Goal: Task Accomplishment & Management: Manage account settings

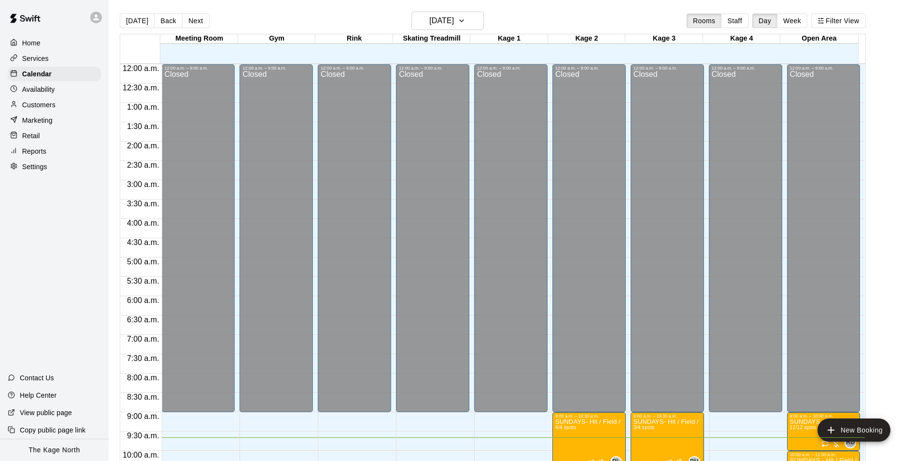
scroll to position [343, 0]
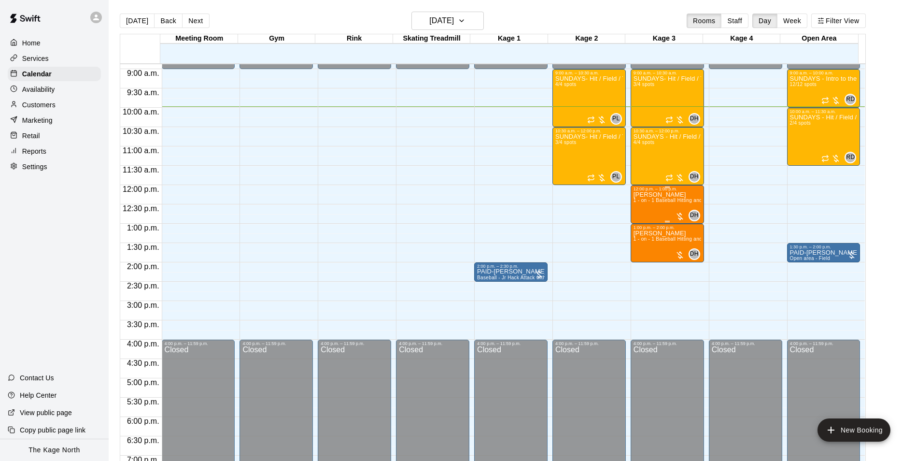
click at [646, 195] on p "[PERSON_NAME]" at bounding box center [668, 195] width 68 height 0
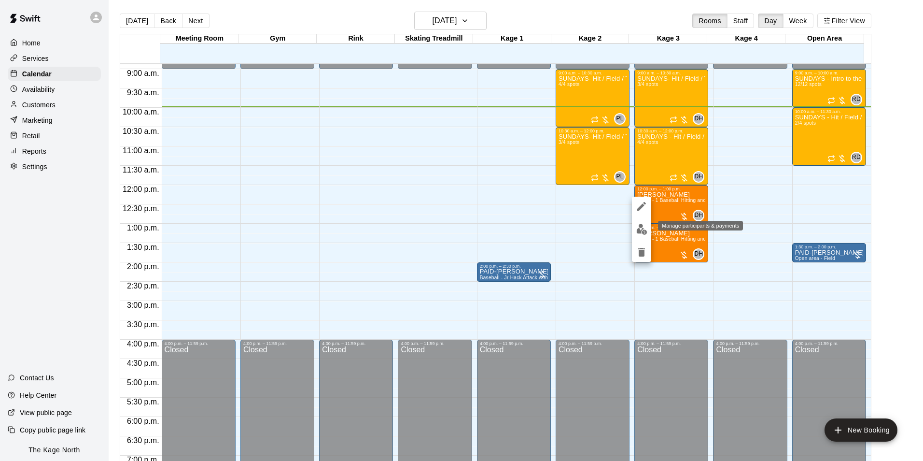
click at [644, 228] on img "edit" at bounding box center [642, 229] width 11 height 11
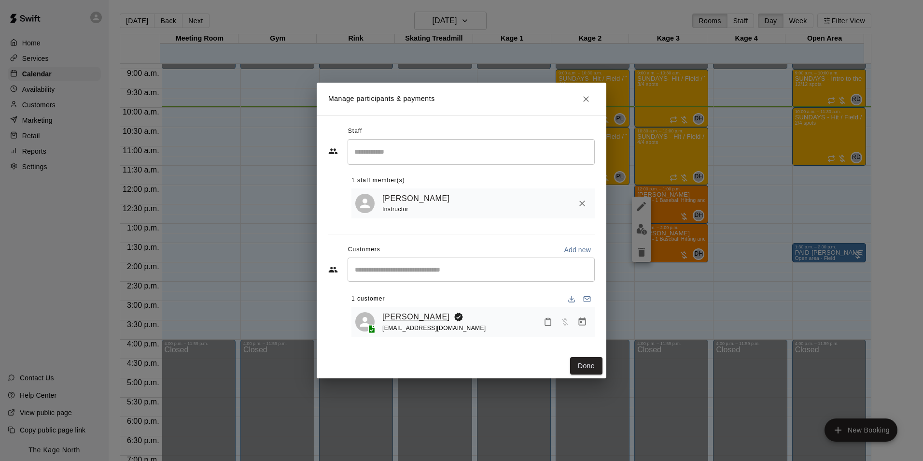
click at [405, 320] on link "[PERSON_NAME]" at bounding box center [417, 317] width 68 height 13
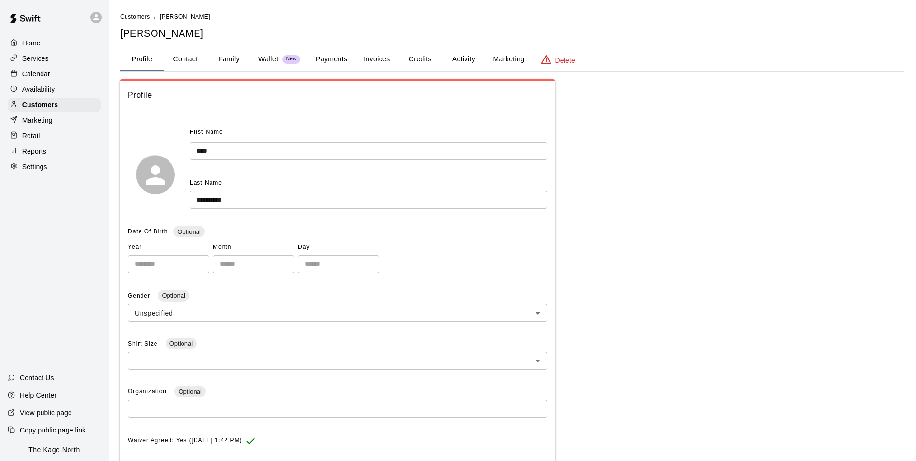
click at [462, 61] on button "Activity" at bounding box center [463, 59] width 43 height 23
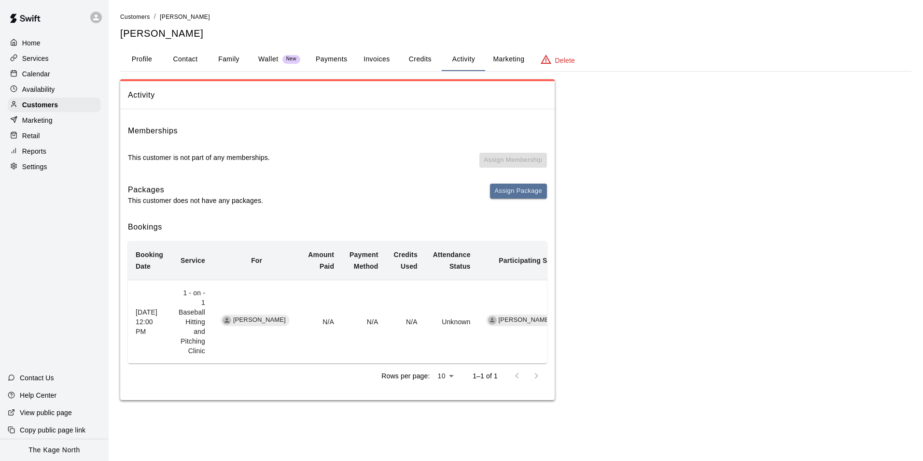
drag, startPoint x: 284, startPoint y: 315, endPoint x: 241, endPoint y: 315, distance: 44.0
click at [241, 315] on span "[PERSON_NAME]" at bounding box center [259, 319] width 60 height 9
copy span "[PERSON_NAME]"
drag, startPoint x: 44, startPoint y: 78, endPoint x: 60, endPoint y: 92, distance: 20.9
click at [44, 78] on p "Calendar" at bounding box center [36, 74] width 28 height 10
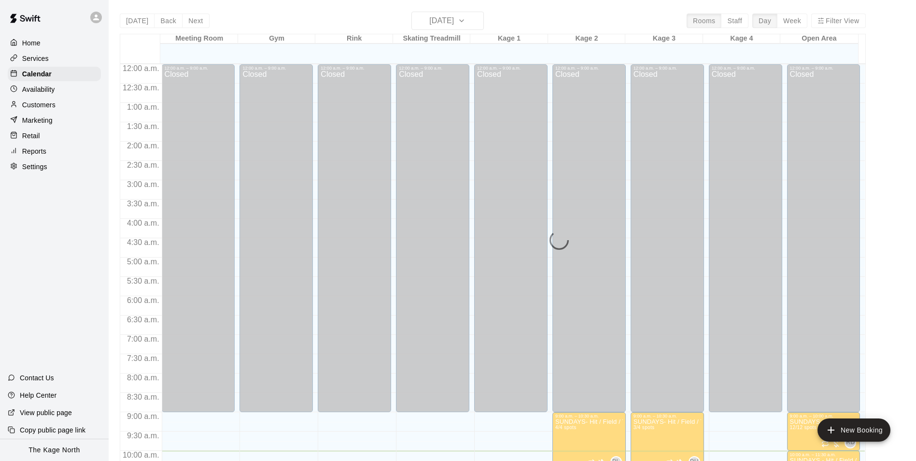
scroll to position [386, 0]
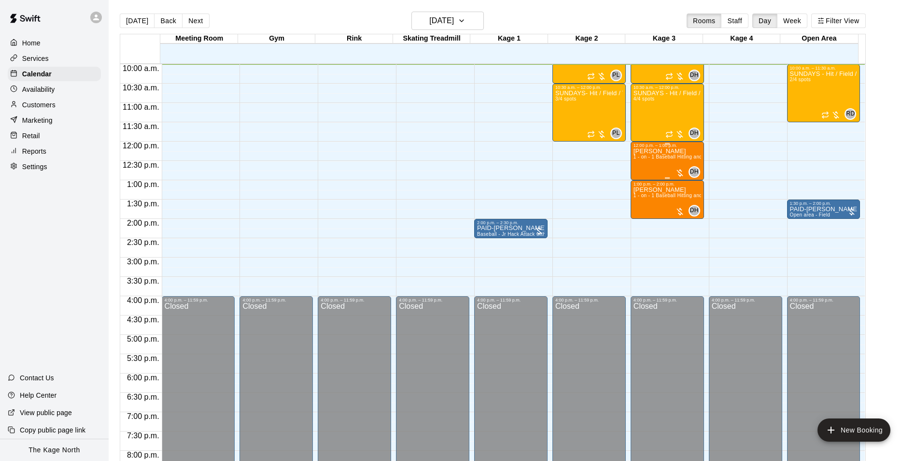
click at [647, 155] on div "Shae Greenfield 1 - on - 1 Baseball Hitting and Pitching Clinic" at bounding box center [668, 378] width 68 height 461
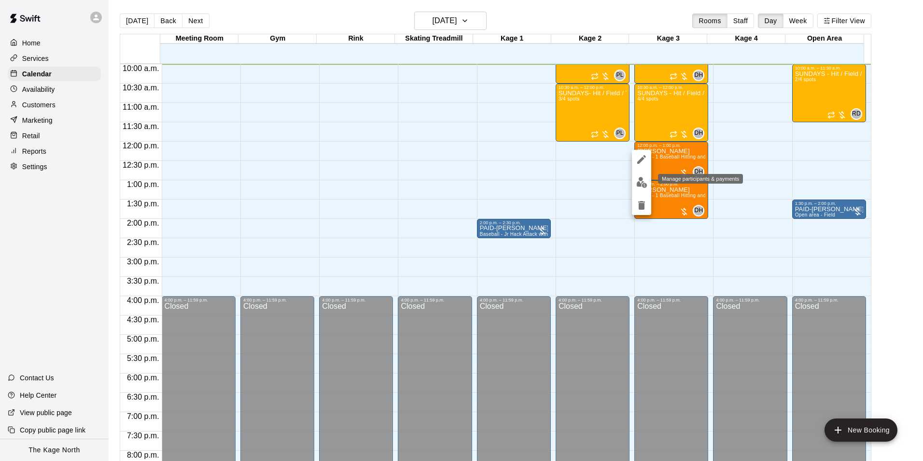
click at [641, 190] on button "edit" at bounding box center [641, 182] width 19 height 19
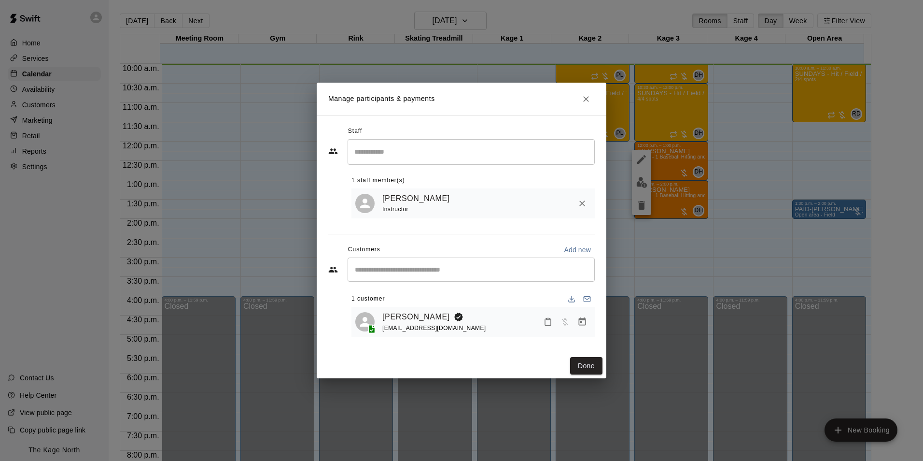
click at [587, 100] on icon "Close" at bounding box center [587, 99] width 10 height 10
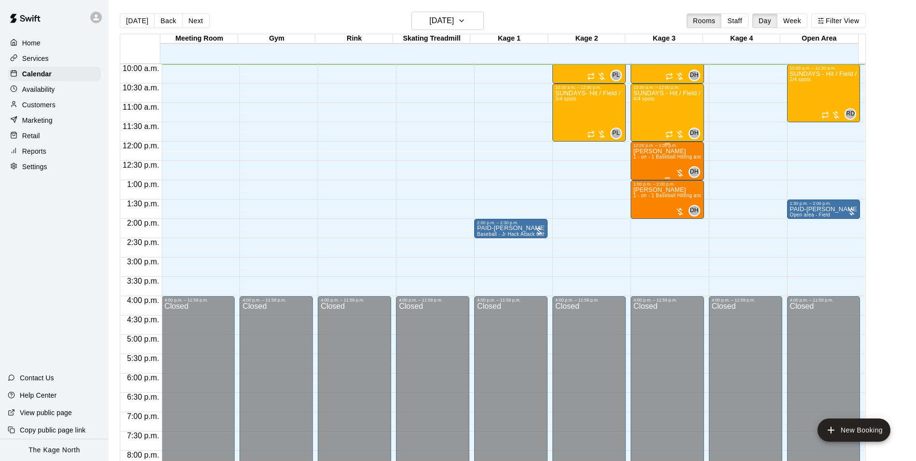
click at [654, 151] on p "[PERSON_NAME]" at bounding box center [668, 151] width 68 height 0
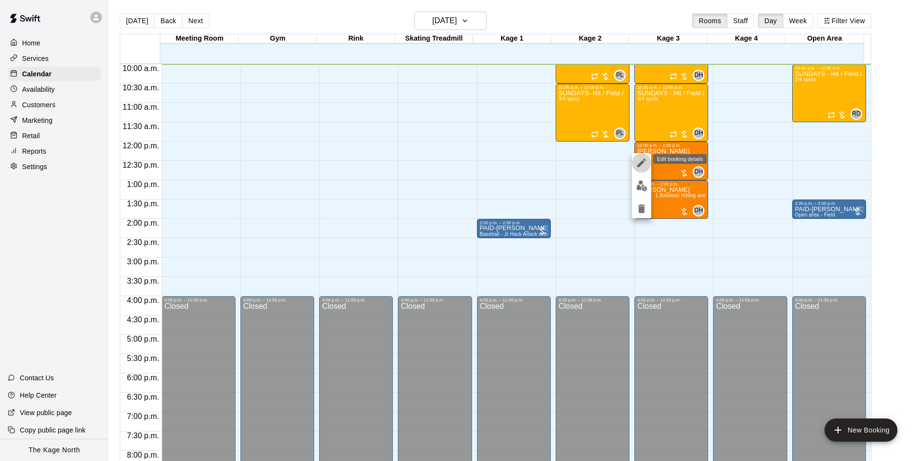
click at [638, 164] on icon "edit" at bounding box center [642, 163] width 12 height 12
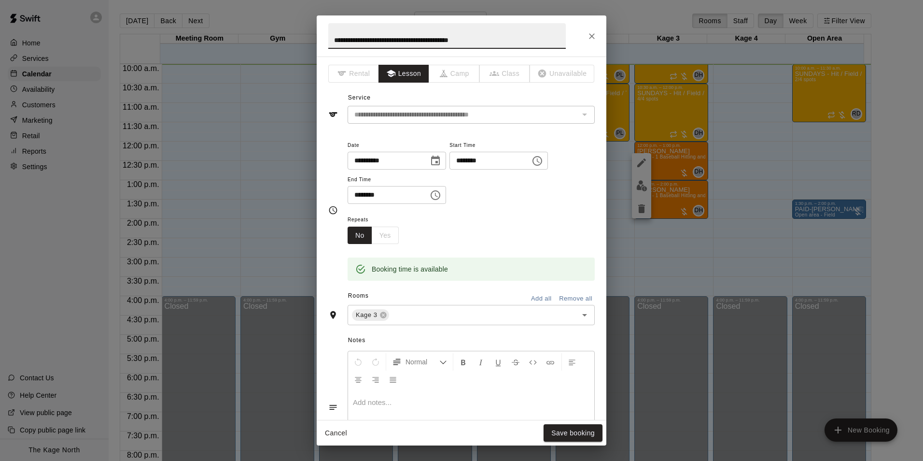
drag, startPoint x: 512, startPoint y: 34, endPoint x: 285, endPoint y: 18, distance: 227.1
click at [291, 18] on div "**********" at bounding box center [461, 230] width 923 height 461
click at [329, 37] on input "**********" at bounding box center [447, 36] width 238 height 26
type input "**********"
click at [586, 434] on button "Save booking" at bounding box center [573, 433] width 59 height 18
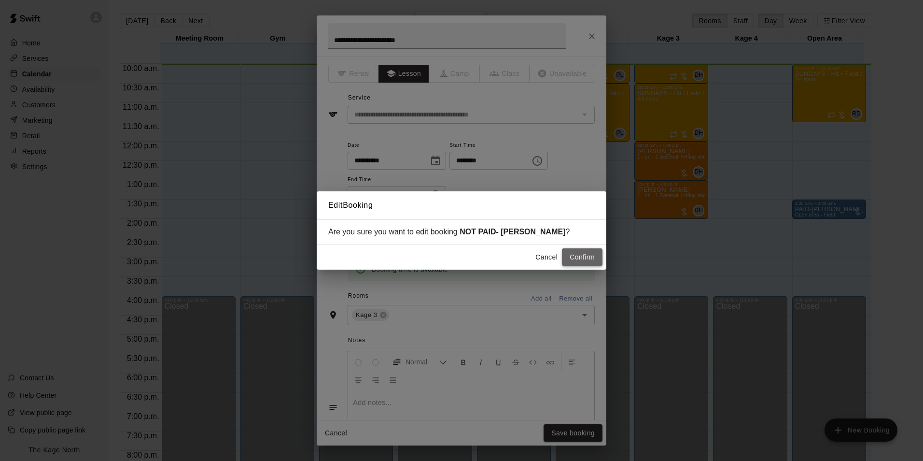
click at [577, 261] on button "Confirm" at bounding box center [582, 257] width 41 height 18
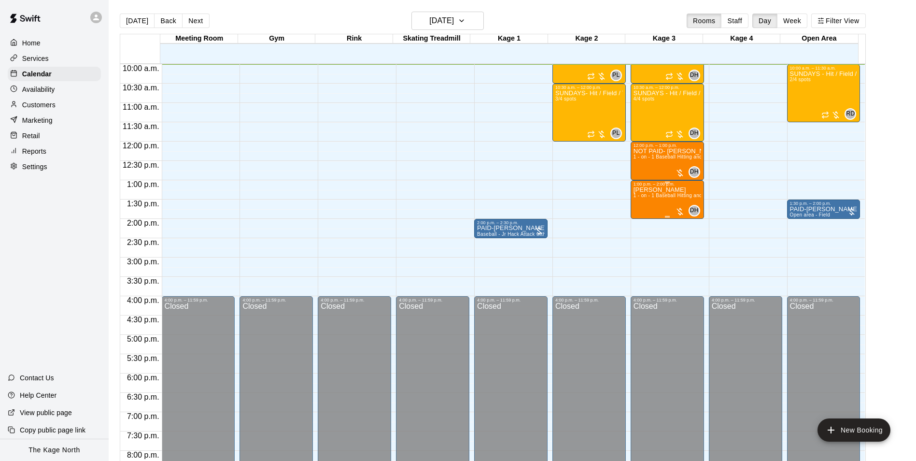
click at [648, 190] on p "[PERSON_NAME]" at bounding box center [668, 190] width 68 height 0
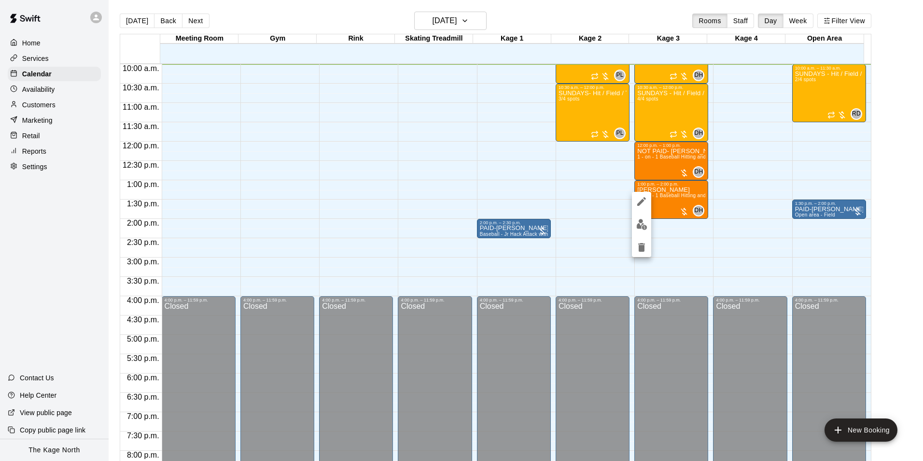
click at [641, 222] on img "edit" at bounding box center [642, 224] width 11 height 11
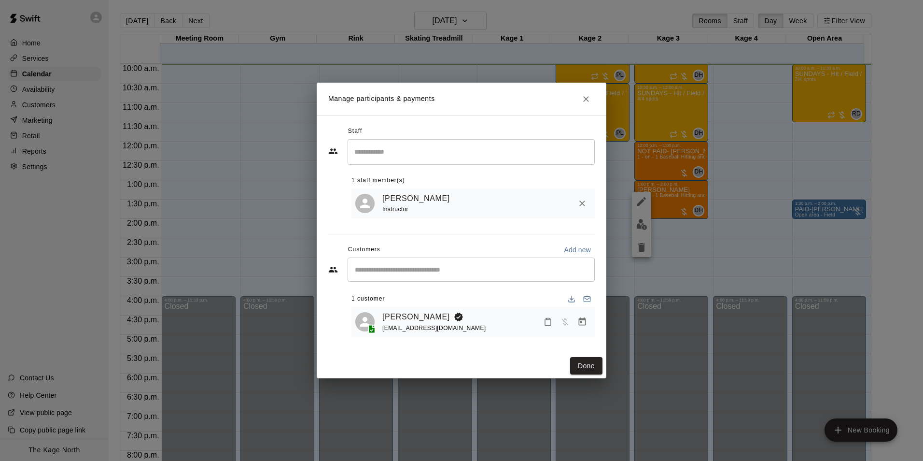
click at [384, 325] on div "[EMAIL_ADDRESS][DOMAIN_NAME]" at bounding box center [435, 328] width 104 height 10
click at [398, 319] on link "[PERSON_NAME]" at bounding box center [417, 317] width 68 height 13
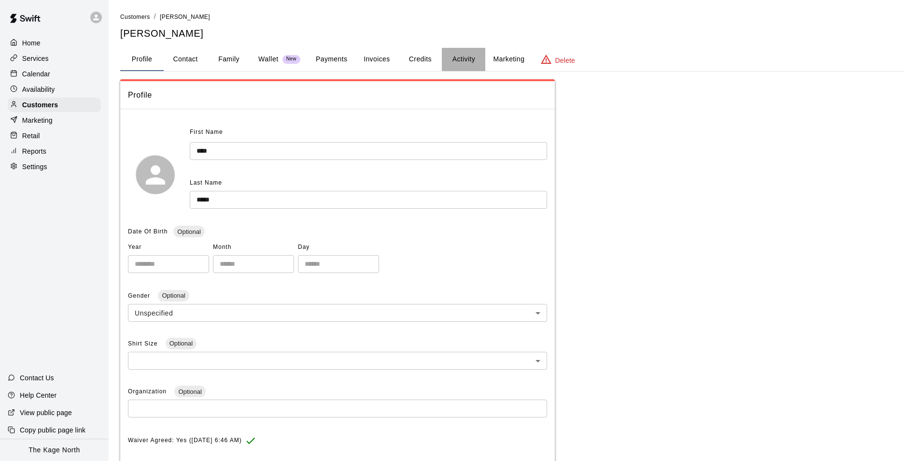
click at [457, 62] on button "Activity" at bounding box center [463, 59] width 43 height 23
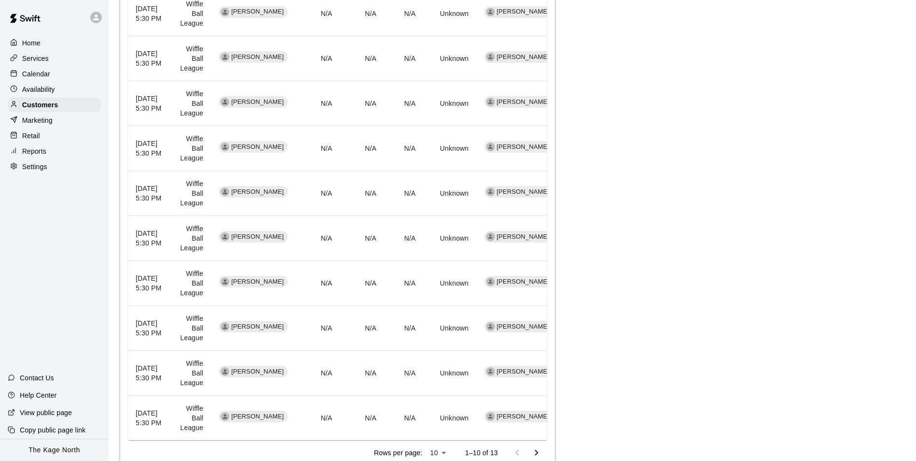
scroll to position [324, 0]
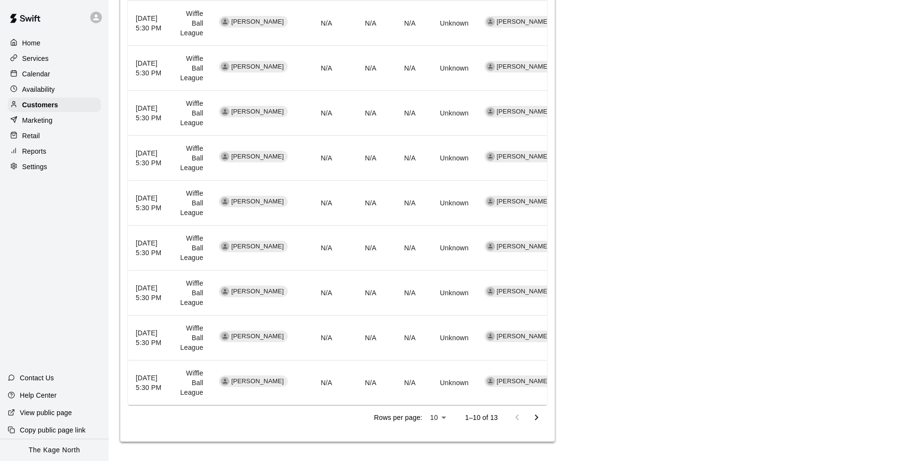
click at [539, 417] on icon "Go to next page" at bounding box center [537, 417] width 12 height 12
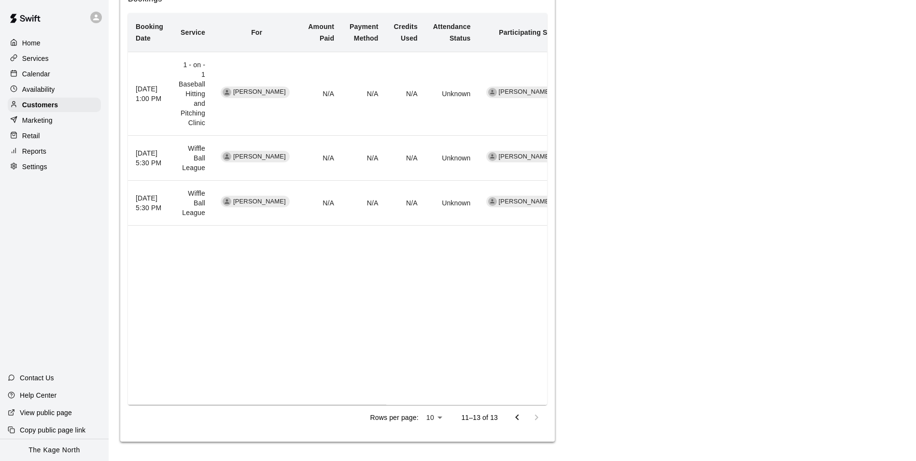
scroll to position [218, 0]
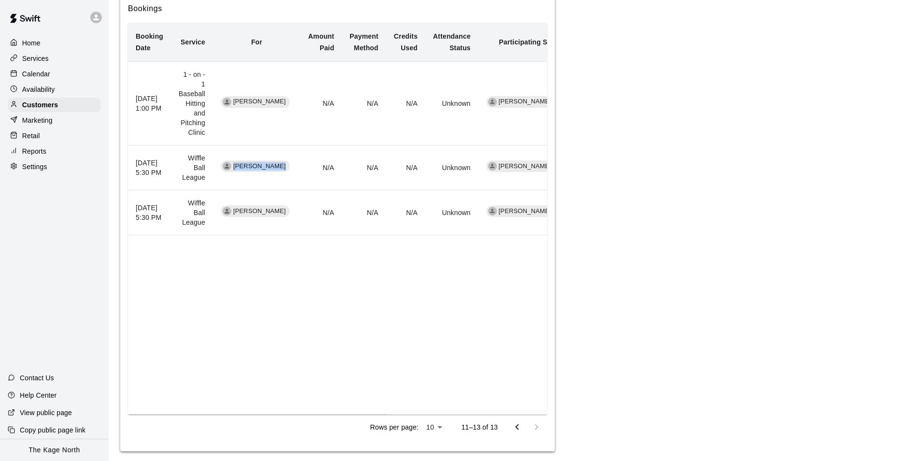
drag, startPoint x: 276, startPoint y: 157, endPoint x: 242, endPoint y: 157, distance: 33.8
click at [242, 162] on span "[PERSON_NAME]" at bounding box center [259, 166] width 60 height 9
copy span "[PERSON_NAME]"
click at [52, 78] on div "Calendar" at bounding box center [54, 74] width 93 height 14
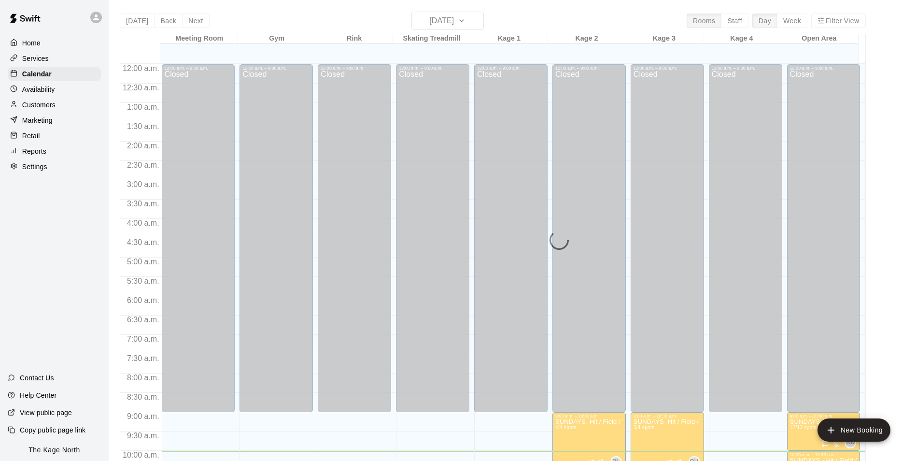
scroll to position [387, 0]
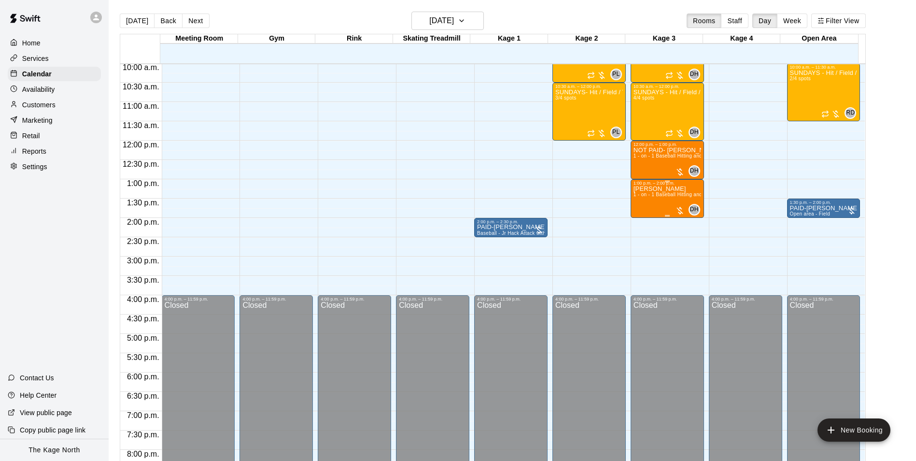
click at [641, 189] on p "[PERSON_NAME]" at bounding box center [668, 189] width 68 height 0
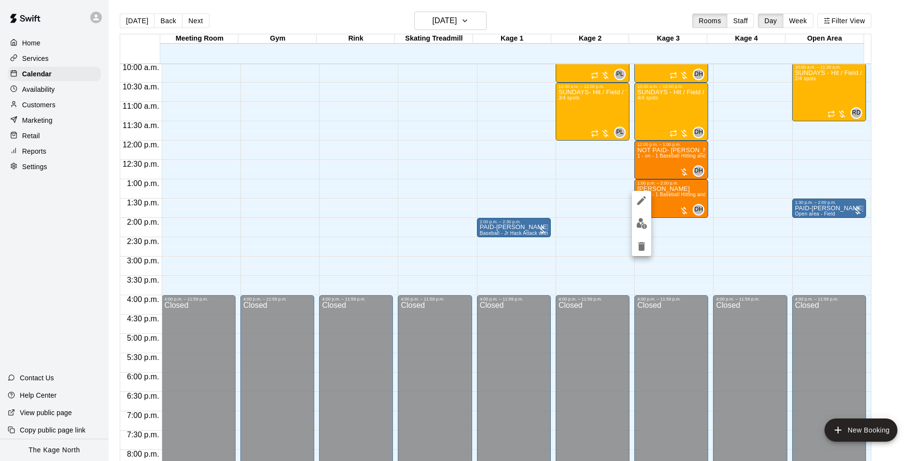
click at [643, 202] on icon "edit" at bounding box center [642, 201] width 12 height 12
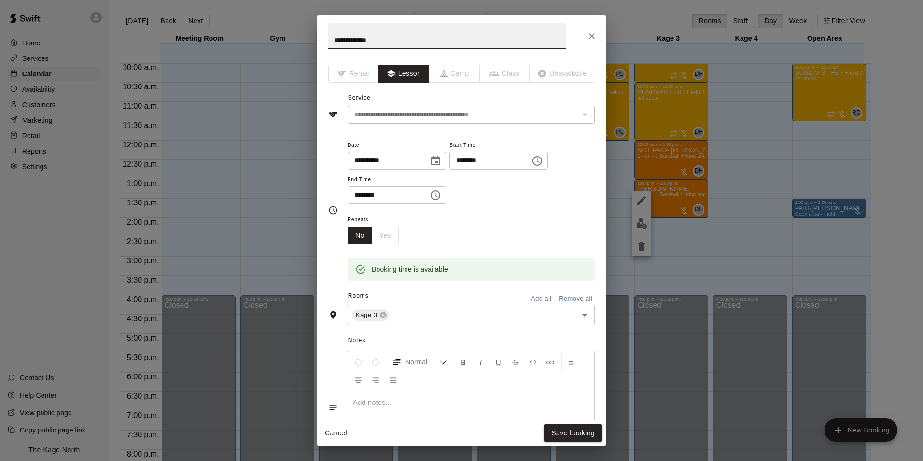
click at [329, 36] on input "**********" at bounding box center [447, 36] width 238 height 26
type input "**********"
click at [570, 428] on button "Save booking" at bounding box center [573, 433] width 59 height 18
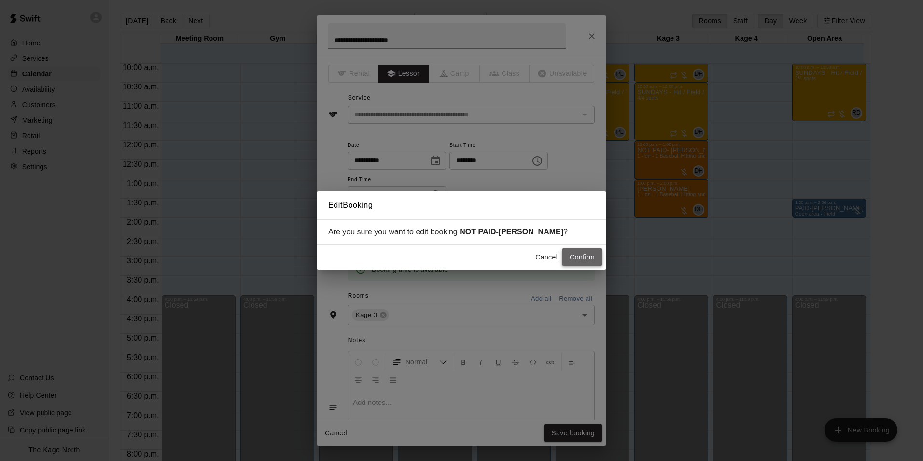
click at [578, 253] on button "Confirm" at bounding box center [582, 257] width 41 height 18
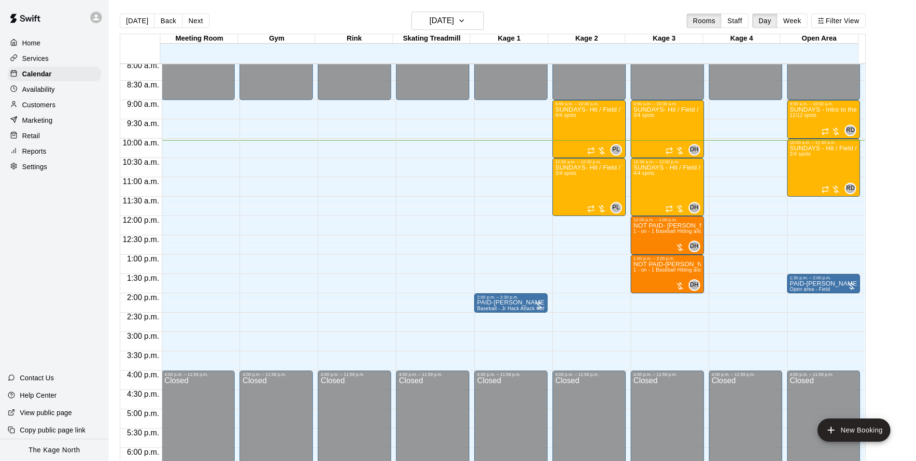
scroll to position [291, 0]
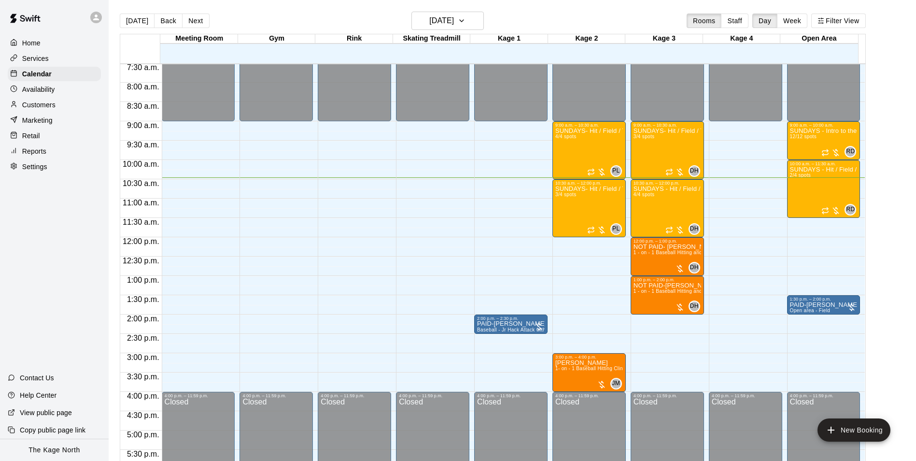
click at [437, 7] on main "Today Back Next Sunday Oct 12 Rooms Staff Day Week Filter View Meeting Room 12 …" at bounding box center [513, 238] width 808 height 476
click at [436, 15] on h6 "[DATE]" at bounding box center [441, 21] width 25 height 14
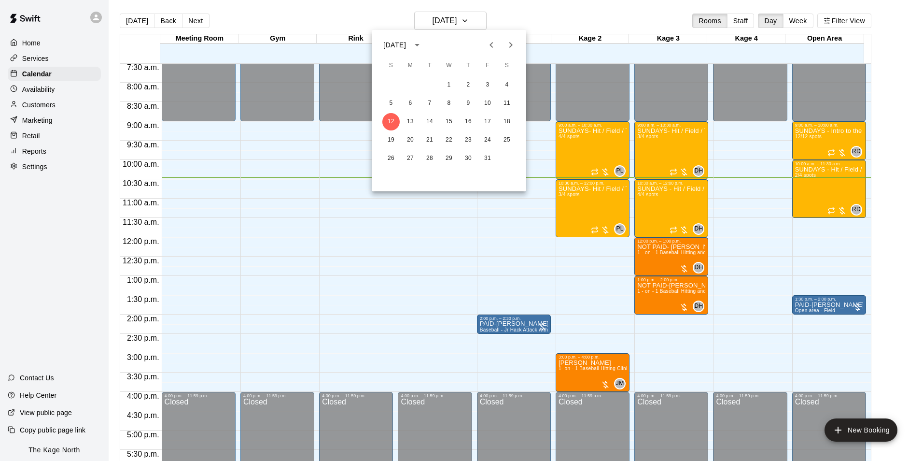
click at [507, 39] on button "Next month" at bounding box center [510, 44] width 19 height 19
click at [509, 43] on icon "Next month" at bounding box center [511, 45] width 12 height 12
click at [136, 23] on div at bounding box center [461, 230] width 923 height 461
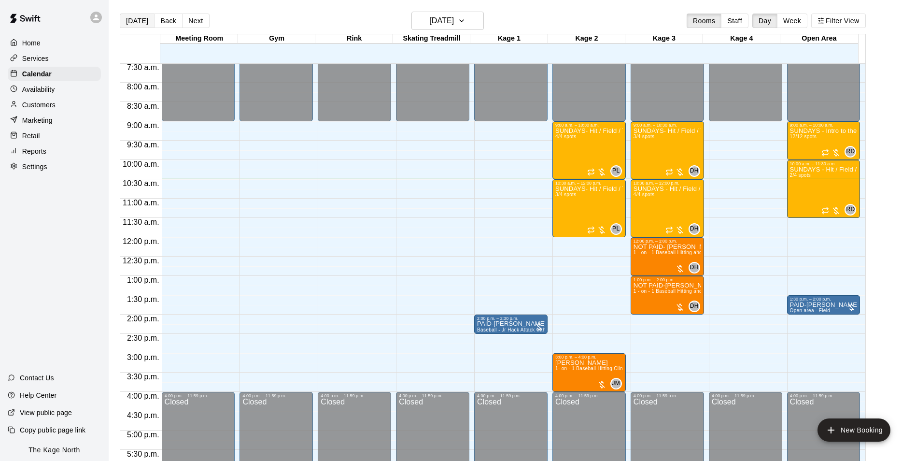
click at [134, 21] on button "[DATE]" at bounding box center [137, 21] width 35 height 14
click at [865, 151] on div "12:00 a.m. 12:30 a.m. 1:00 a.m. 1:30 a.m. 2:00 a.m. 2:30 a.m. 3:00 a.m. 3:30 a.…" at bounding box center [492, 267] width 745 height 409
drag, startPoint x: 743, startPoint y: 190, endPoint x: 746, endPoint y: 184, distance: 7.6
click at [746, 184] on div "12:00 a.m. – 9:00 a.m. Closed 4:00 p.m. – 11:59 p.m. Closed" at bounding box center [745, 236] width 73 height 927
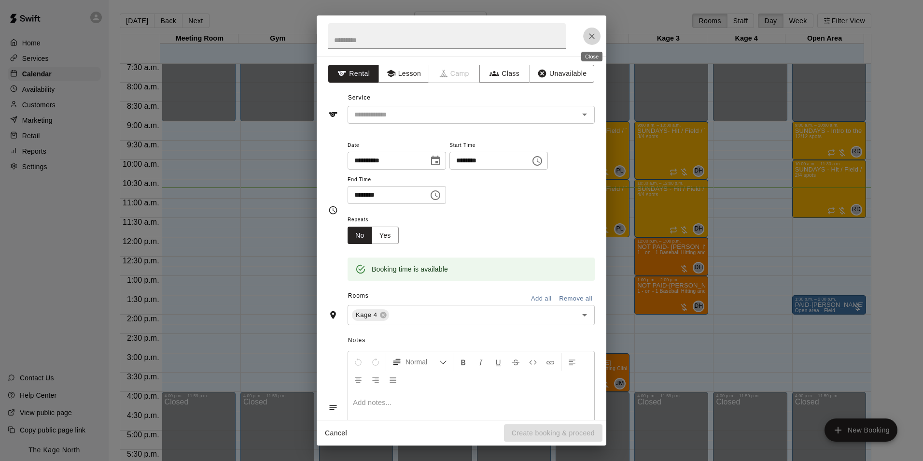
click at [590, 37] on icon "Close" at bounding box center [592, 36] width 10 height 10
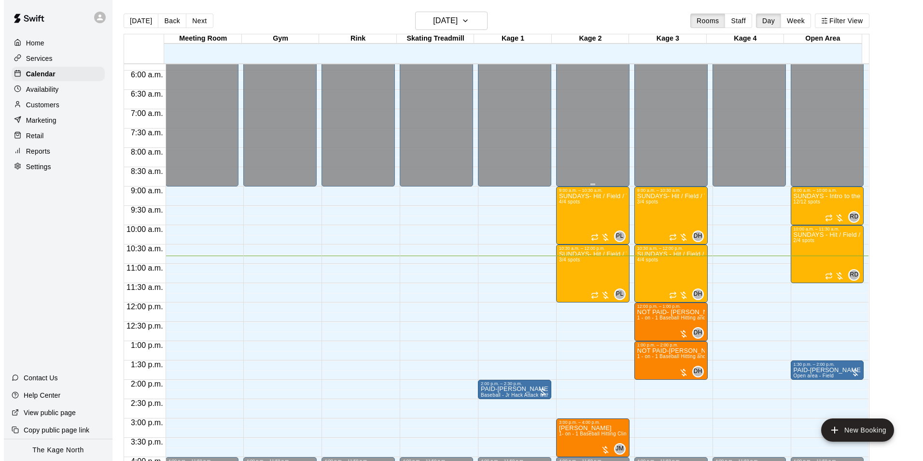
scroll to position [242, 0]
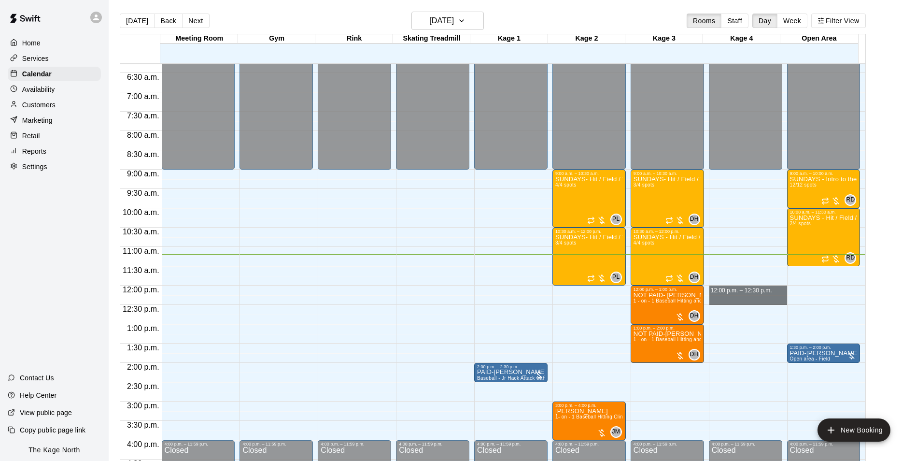
drag, startPoint x: 745, startPoint y: 287, endPoint x: 742, endPoint y: 305, distance: 17.7
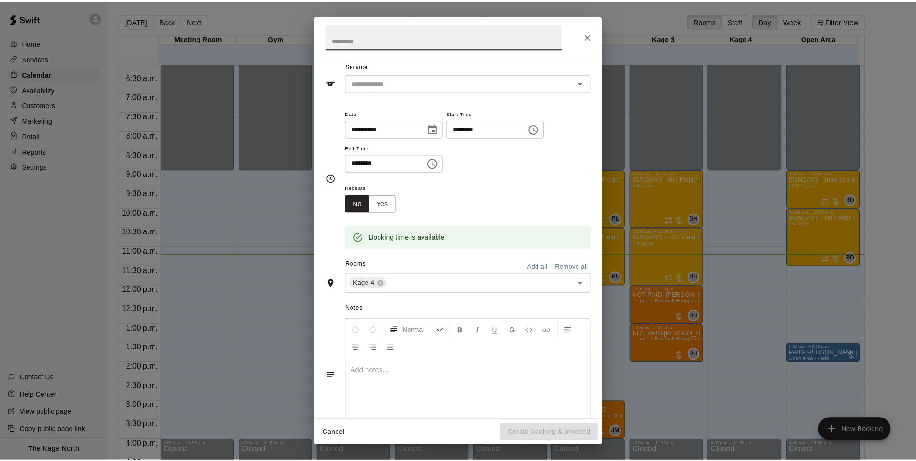
scroll to position [0, 0]
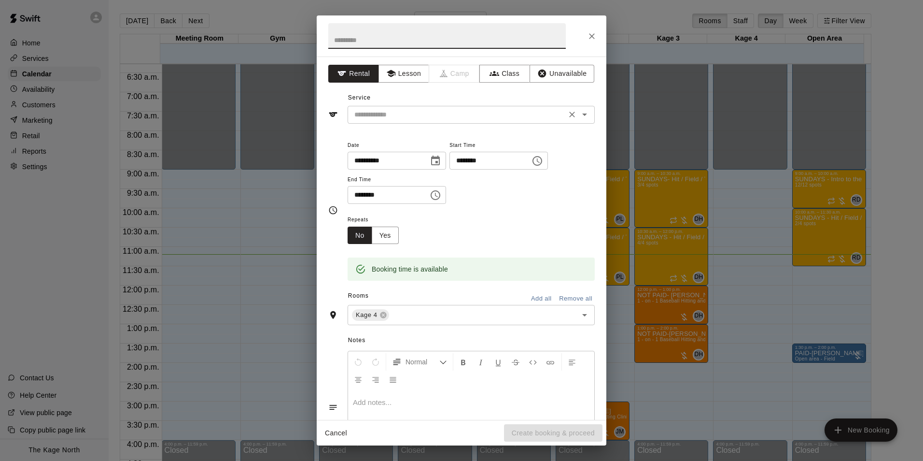
click at [385, 115] on input "text" at bounding box center [457, 115] width 213 height 12
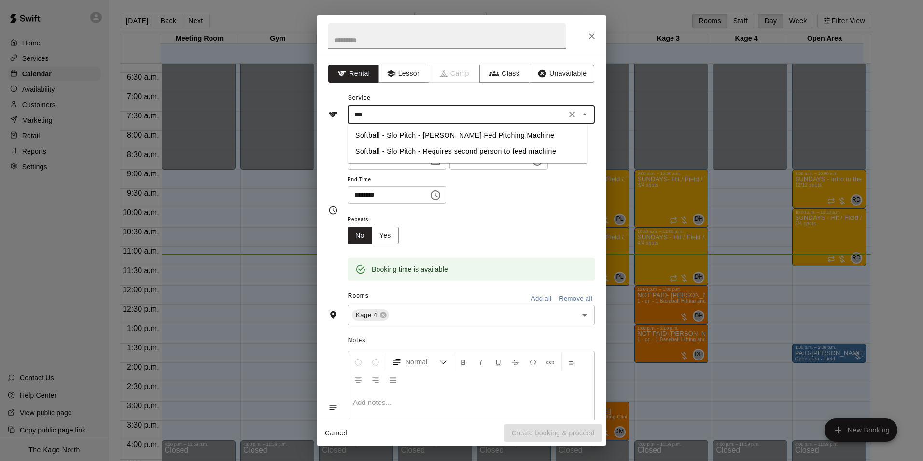
click at [439, 134] on li "Softball - Slo Pitch - Hopper Fed Pitching Machine" at bounding box center [468, 136] width 240 height 16
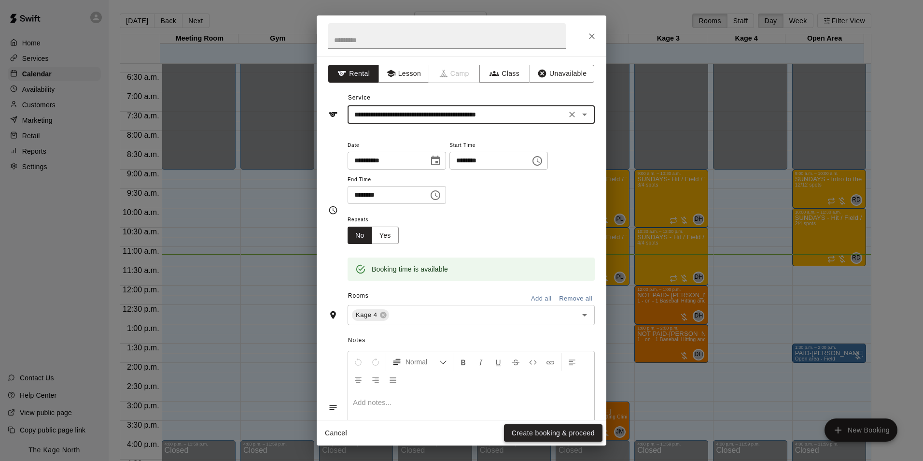
type input "**********"
click at [559, 426] on button "Create booking & proceed" at bounding box center [553, 433] width 99 height 18
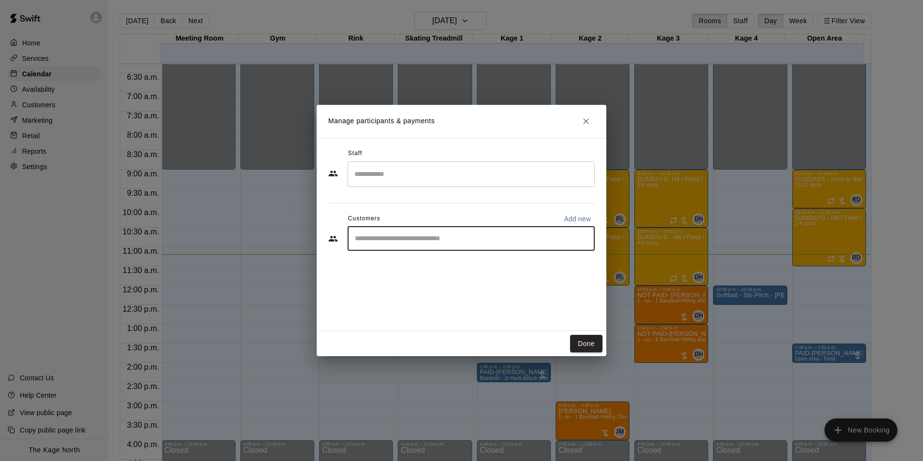
click at [412, 235] on input "Start typing to search customers..." at bounding box center [471, 239] width 239 height 10
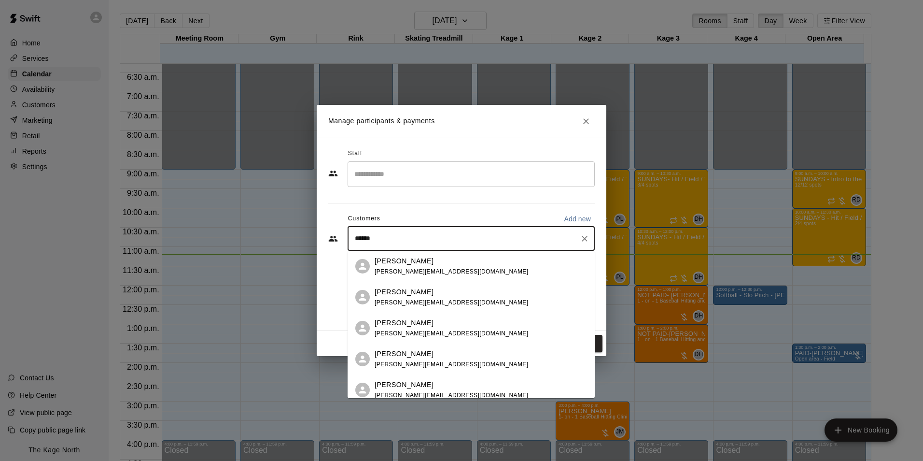
click at [412, 235] on input "******" at bounding box center [464, 239] width 224 height 10
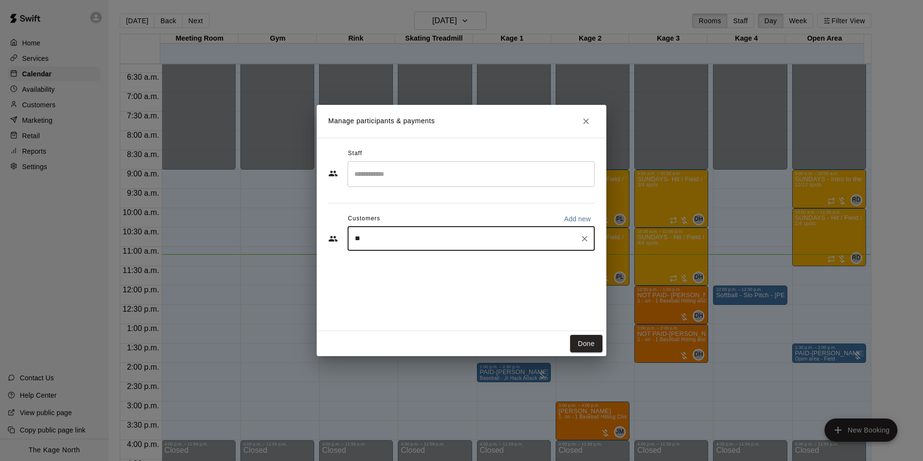
type input "*"
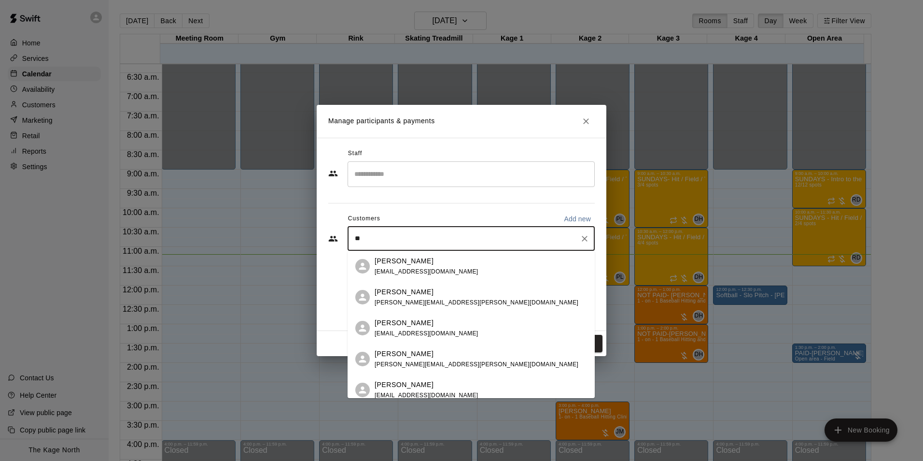
type input "*"
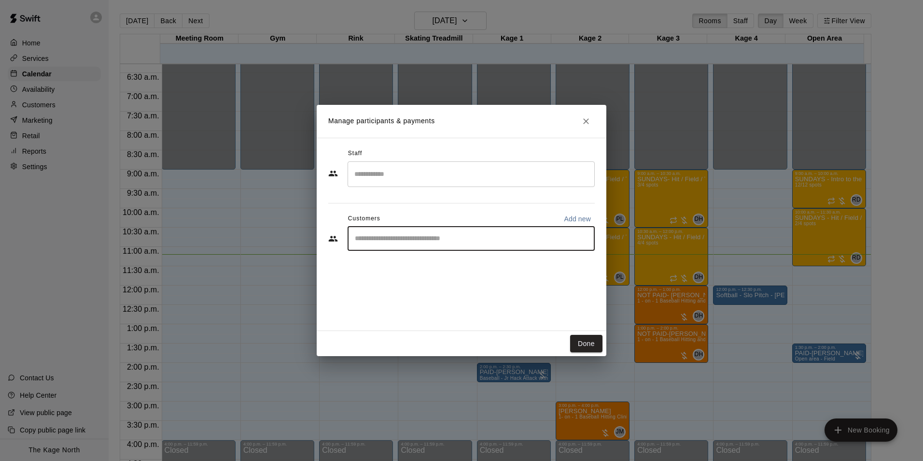
click at [574, 220] on p "Add new" at bounding box center [577, 219] width 27 height 10
select select "**"
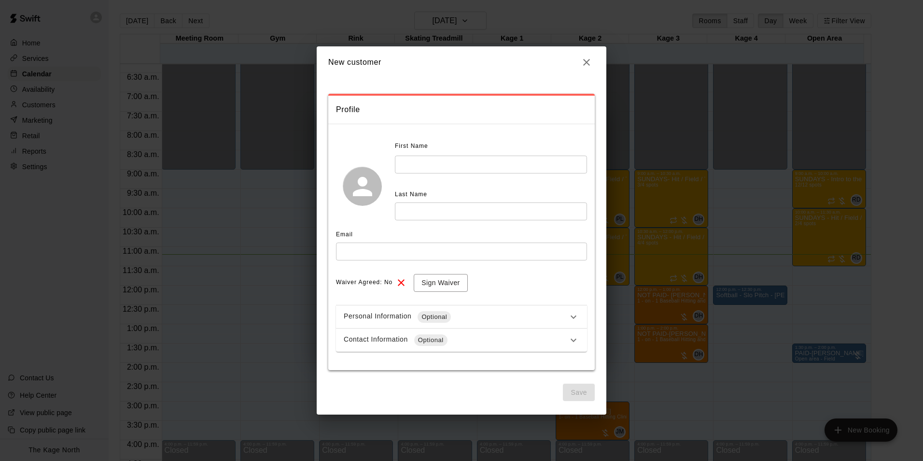
click at [420, 167] on input "text" at bounding box center [491, 165] width 192 height 18
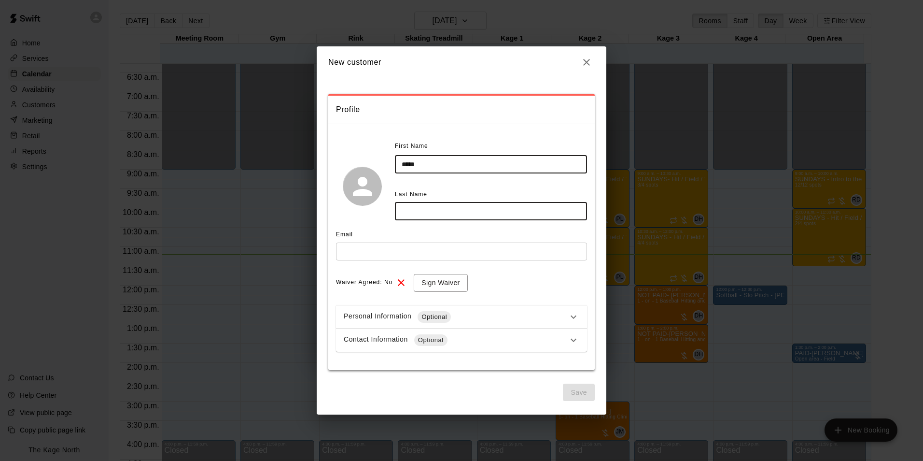
type input "*****"
paste input "******"
type input "******"
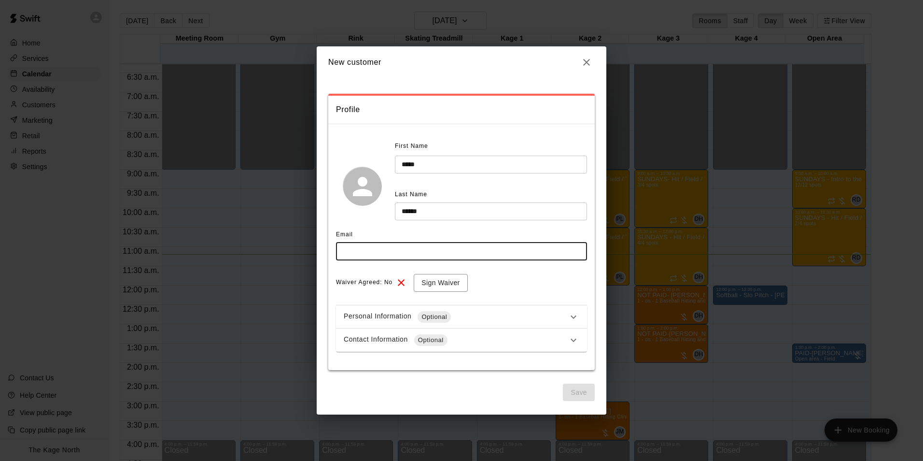
click at [391, 247] on input "text" at bounding box center [461, 251] width 251 height 18
paste input "******"
type input "**********"
click at [573, 392] on button "Save" at bounding box center [579, 392] width 32 height 18
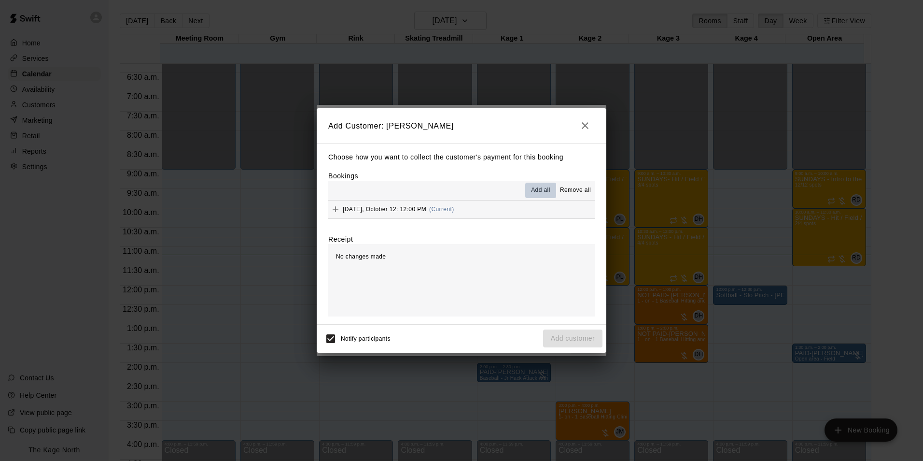
drag, startPoint x: 552, startPoint y: 197, endPoint x: 545, endPoint y: 195, distance: 6.6
click at [546, 195] on button "Add all" at bounding box center [540, 190] width 31 height 15
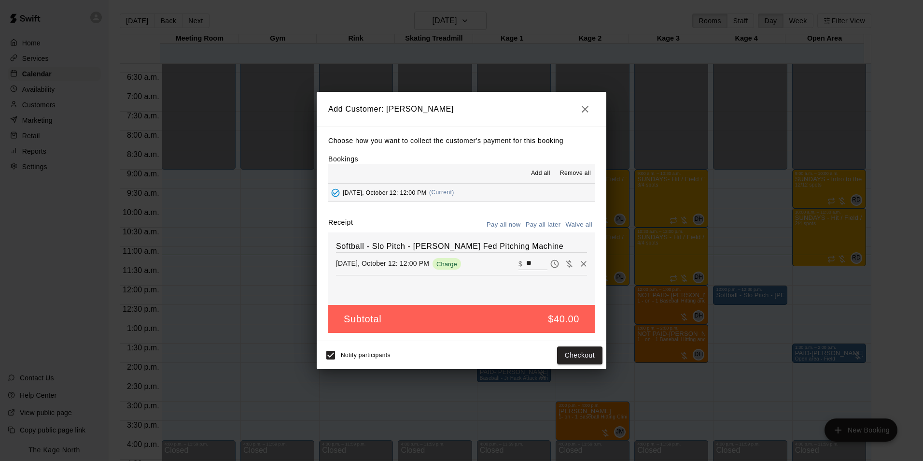
click at [544, 219] on button "Pay all later" at bounding box center [544, 224] width 40 height 15
click at [571, 352] on button "Add customer" at bounding box center [572, 355] width 59 height 18
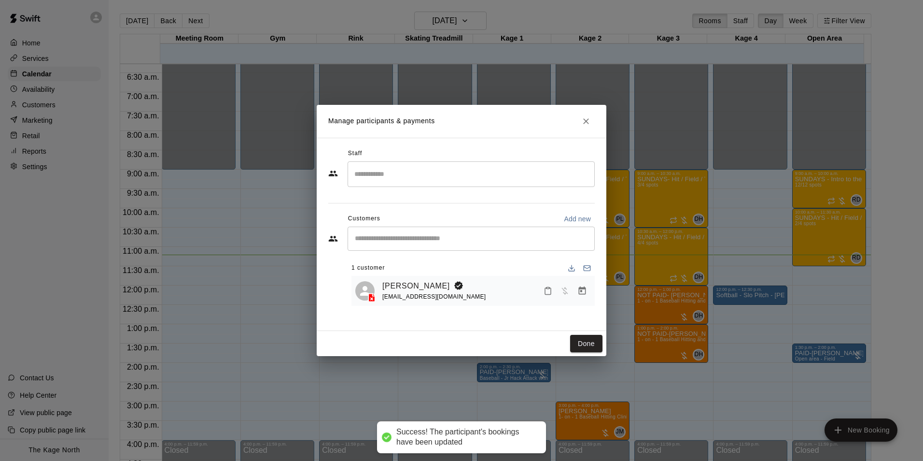
drag, startPoint x: 588, startPoint y: 348, endPoint x: 676, endPoint y: 352, distance: 88.0
click at [587, 348] on button "Done" at bounding box center [586, 344] width 32 height 18
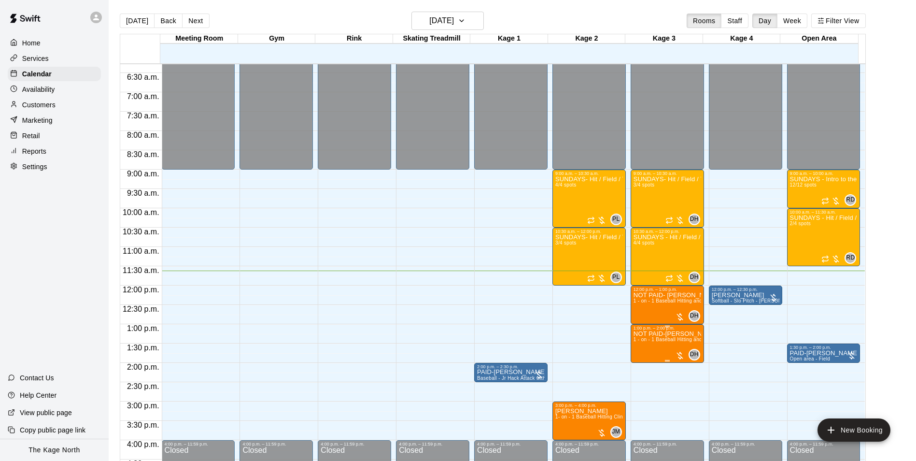
click at [660, 340] on span "1 - on - 1 Baseball Hitting and Pitching Clinic" at bounding box center [685, 339] width 103 height 5
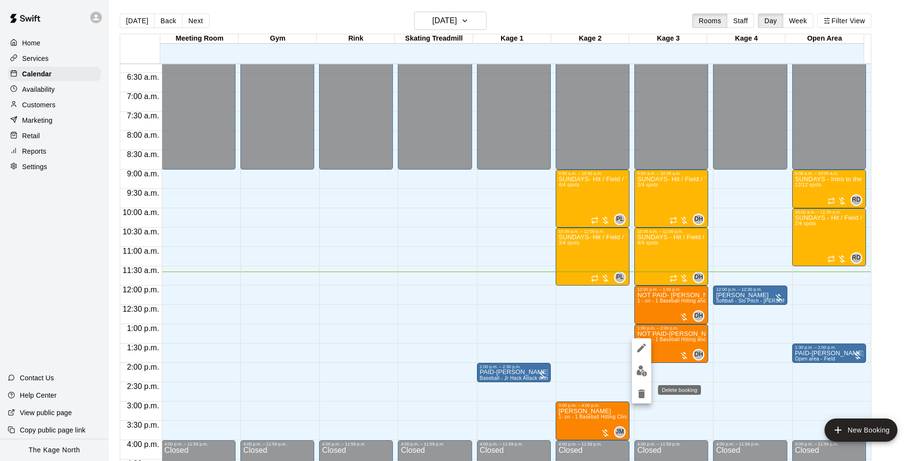
click at [640, 394] on icon "delete" at bounding box center [641, 393] width 7 height 9
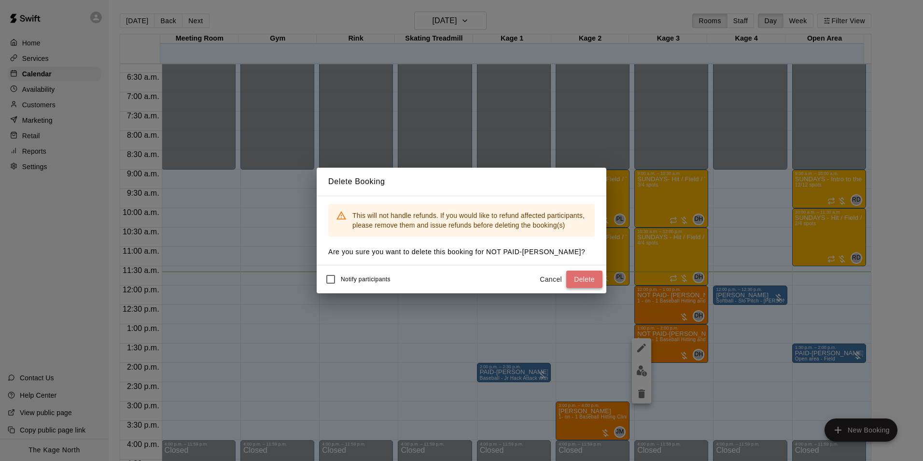
click at [589, 278] on button "Delete" at bounding box center [585, 279] width 36 height 18
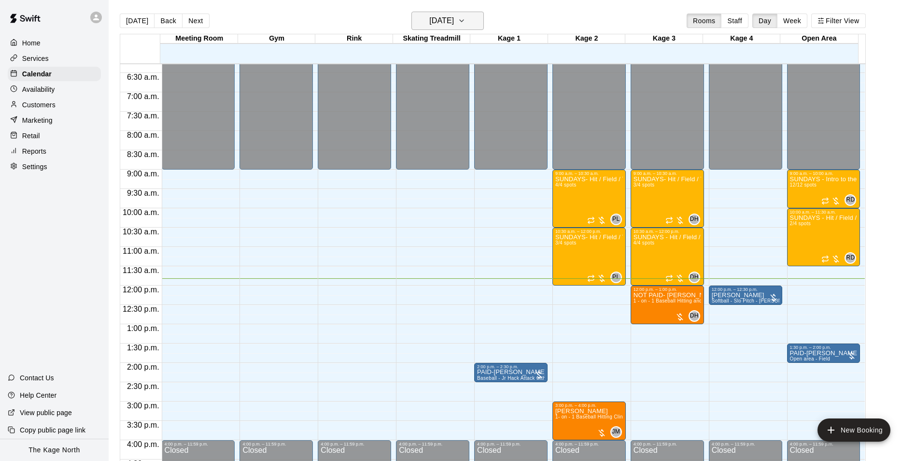
click at [471, 23] on button "[DATE]" at bounding box center [447, 21] width 72 height 18
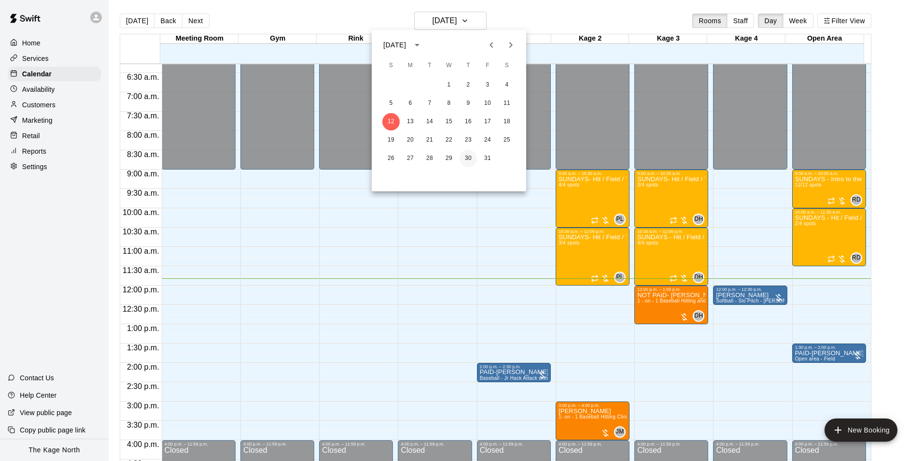
click at [469, 158] on button "30" at bounding box center [468, 158] width 17 height 17
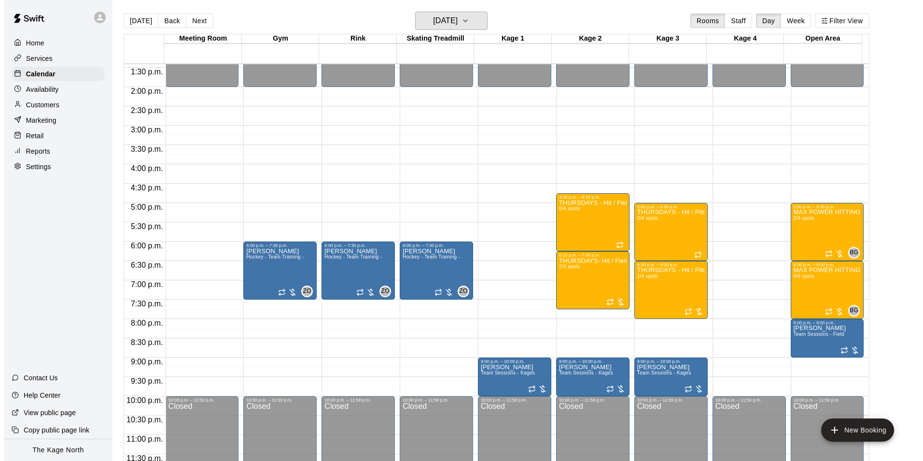
scroll to position [521, 0]
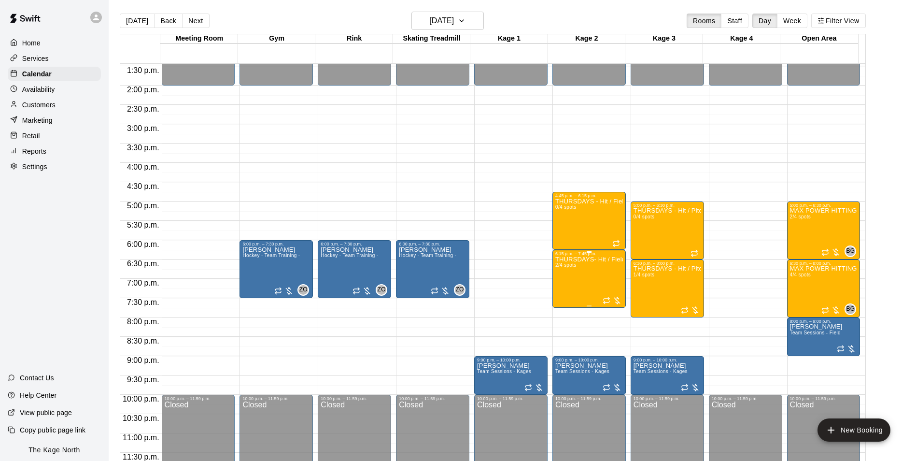
click at [570, 259] on p "THURSDAYS- Hit / Field / Throw - Baseball Program - 10U-12U" at bounding box center [589, 259] width 68 height 0
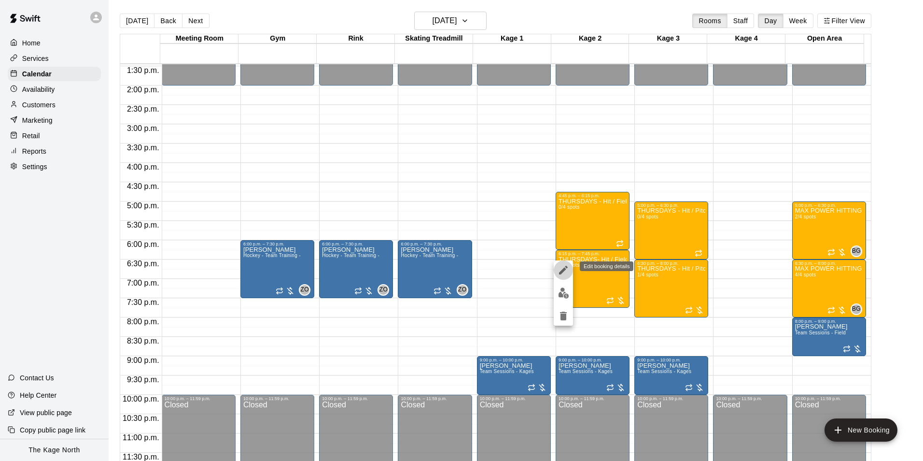
click at [563, 272] on icon "edit" at bounding box center [564, 270] width 12 height 12
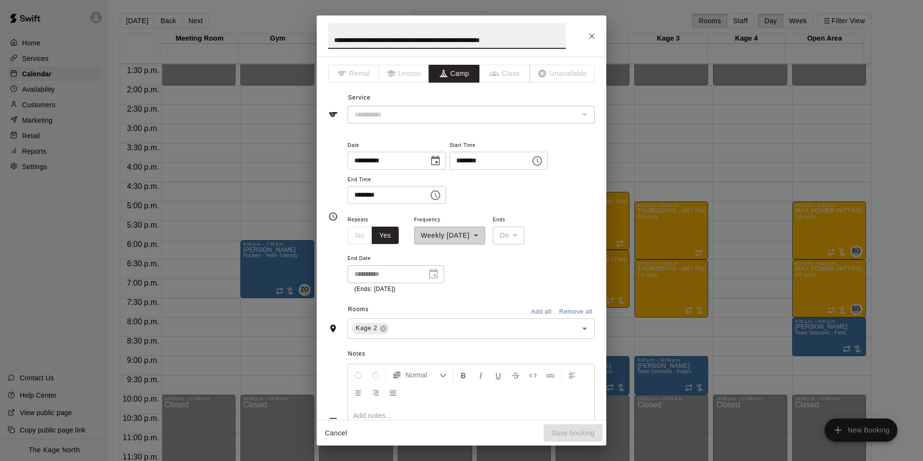
type input "**********"
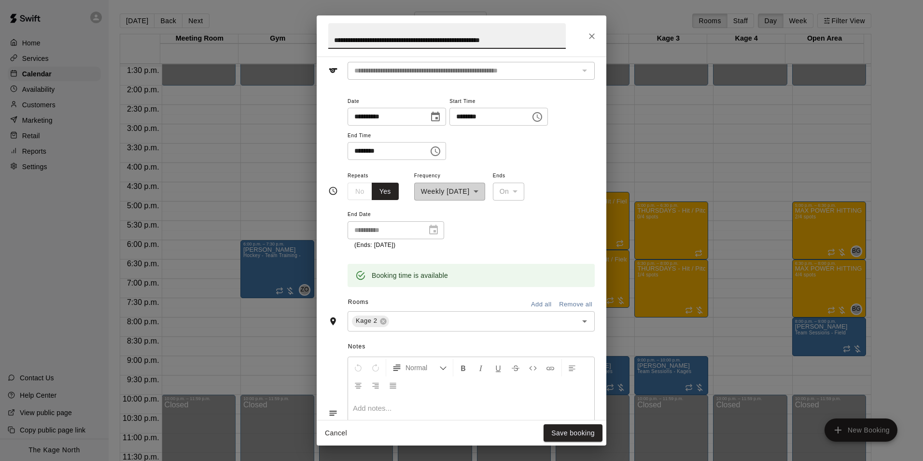
scroll to position [40, 0]
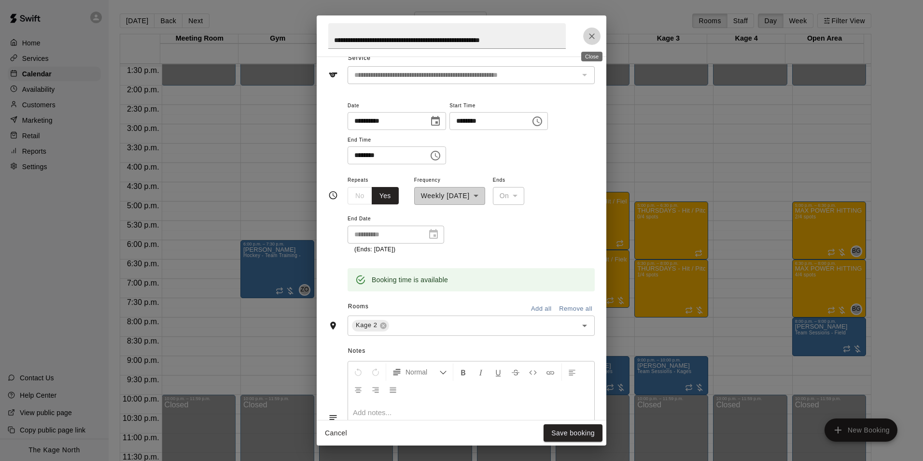
click at [590, 41] on icon "Close" at bounding box center [592, 36] width 10 height 10
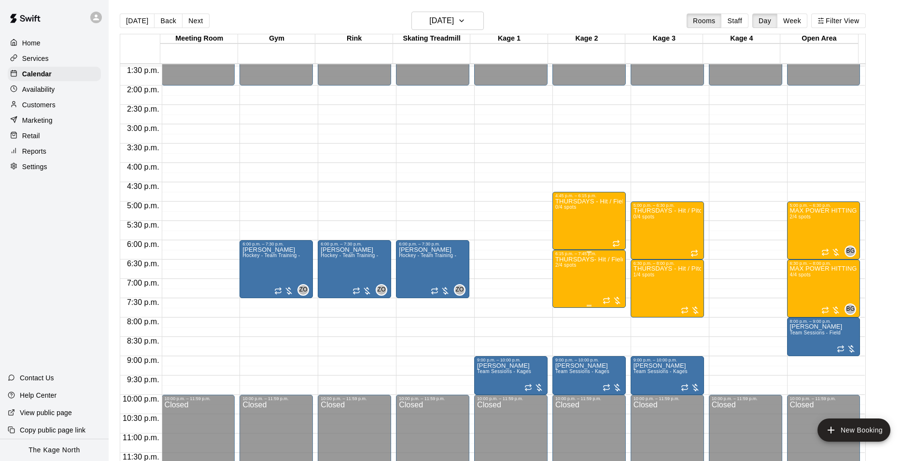
click at [574, 263] on span "2/4 spots" at bounding box center [565, 264] width 21 height 5
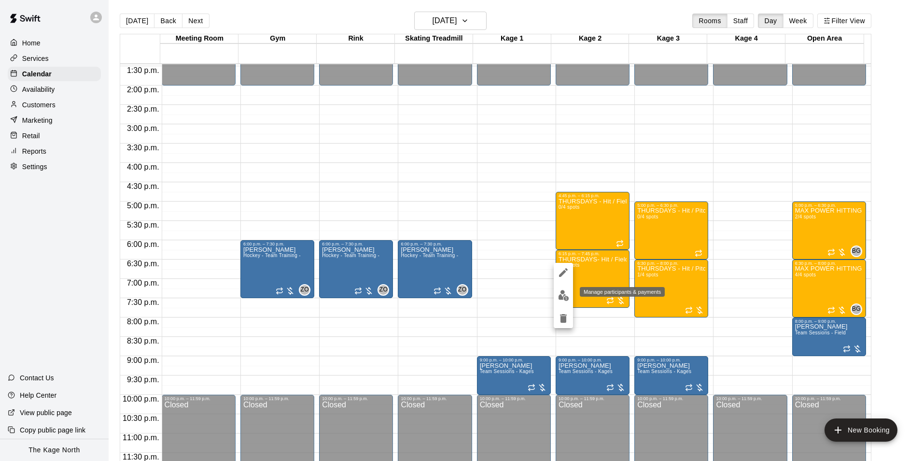
click at [563, 295] on img "edit" at bounding box center [563, 295] width 11 height 11
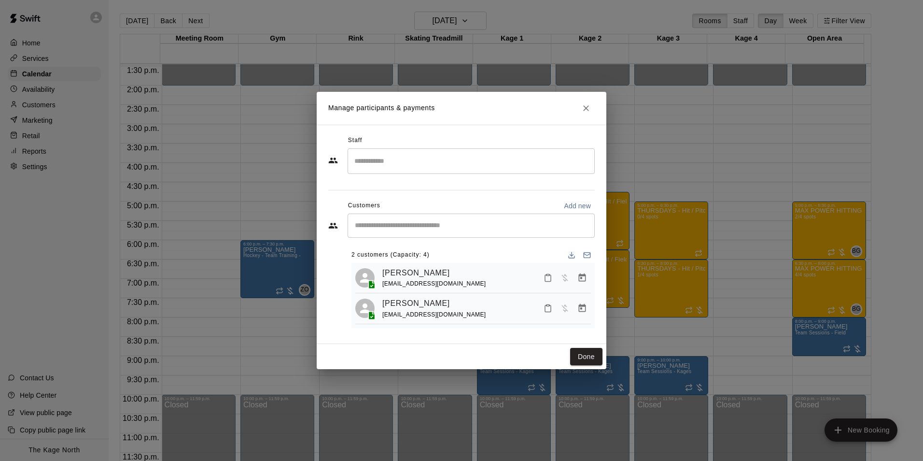
click at [511, 228] on input "Start typing to search customers..." at bounding box center [471, 226] width 239 height 10
type input "*****"
click at [472, 255] on div "Royce McKenzie vanessagosein@hotmail.com" at bounding box center [481, 251] width 213 height 21
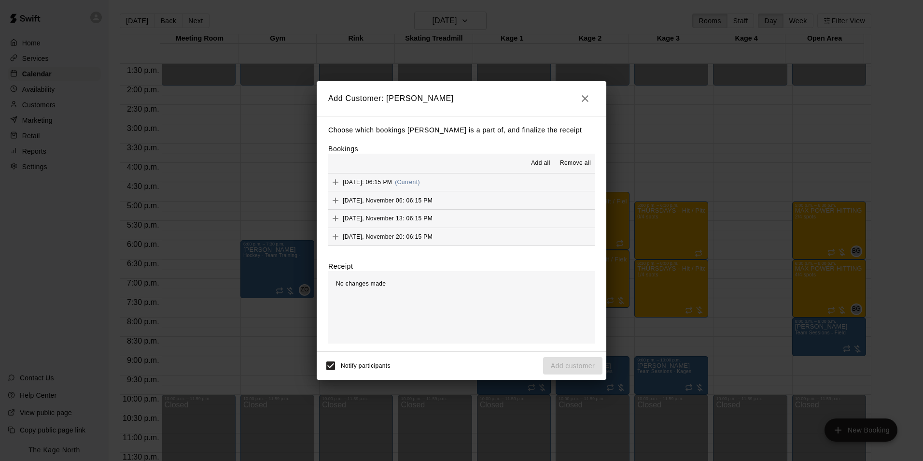
click at [540, 163] on span "Add all" at bounding box center [540, 163] width 19 height 10
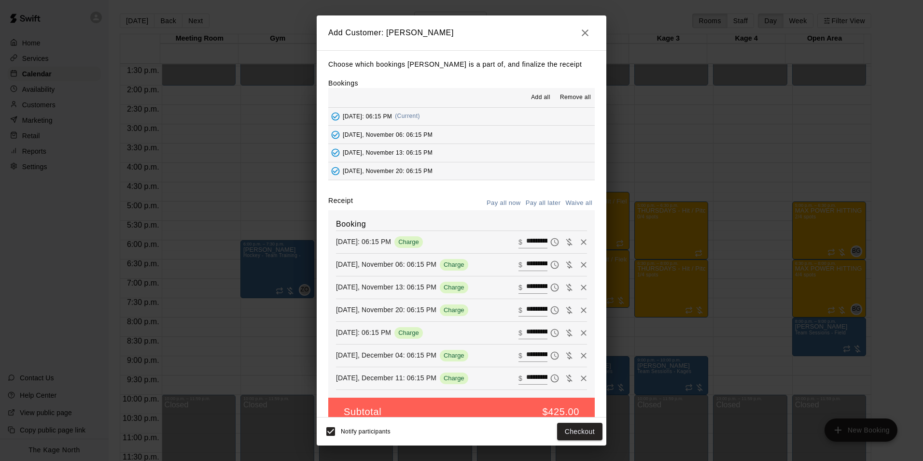
click at [536, 206] on button "Pay all later" at bounding box center [544, 203] width 40 height 15
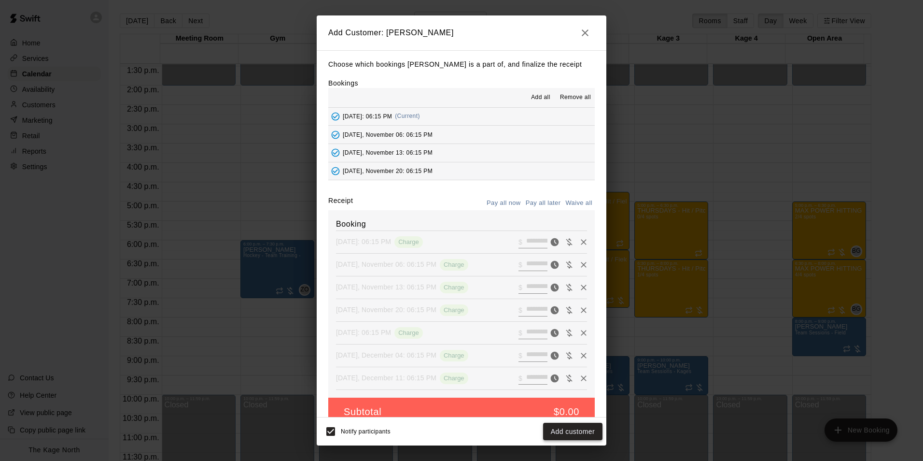
click at [563, 429] on button "Add customer" at bounding box center [572, 432] width 59 height 18
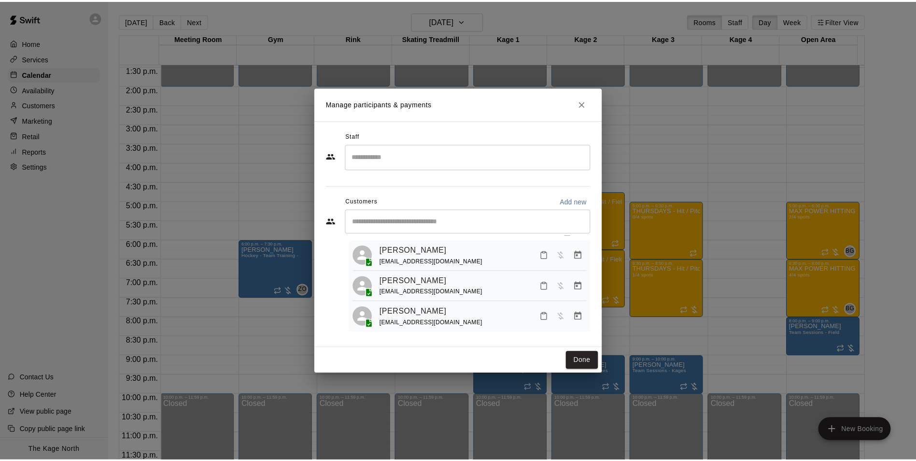
scroll to position [27, 0]
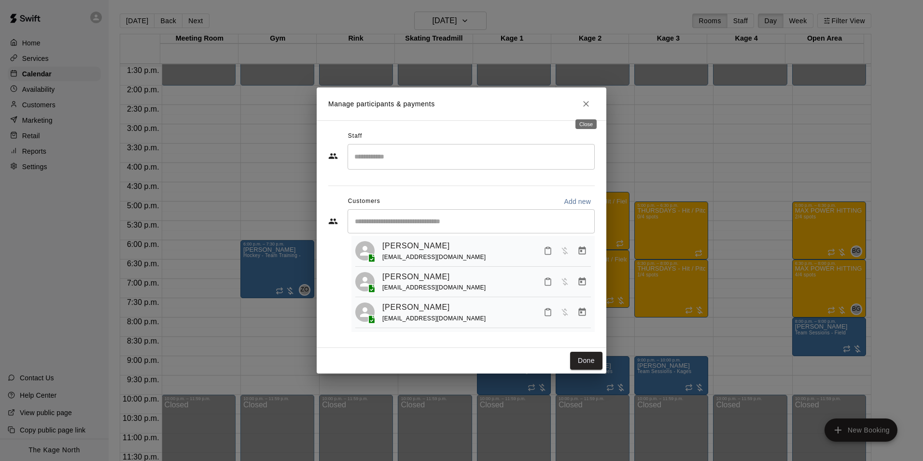
click at [591, 97] on button "Close" at bounding box center [586, 103] width 17 height 17
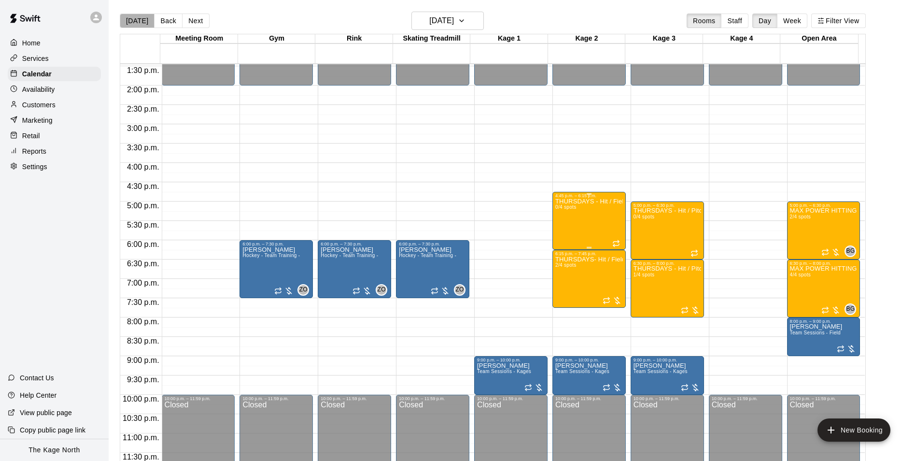
drag, startPoint x: 142, startPoint y: 21, endPoint x: 560, endPoint y: 174, distance: 444.9
click at [142, 21] on button "[DATE]" at bounding box center [137, 21] width 35 height 14
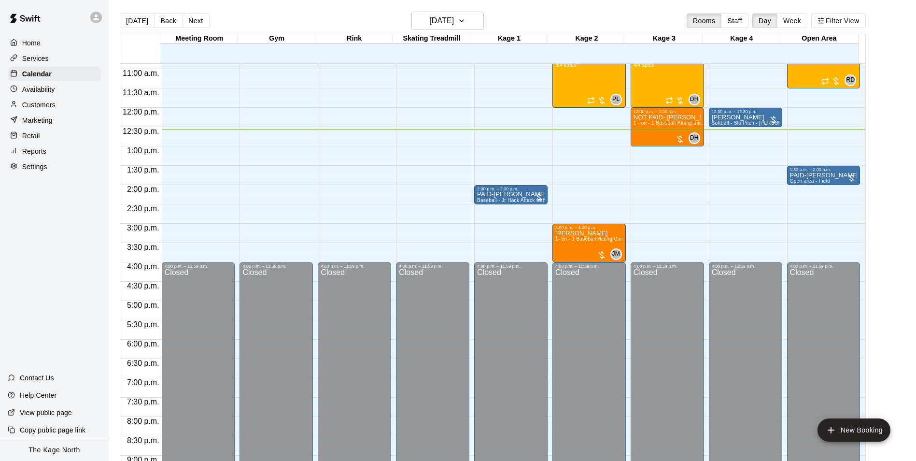
scroll to position [376, 0]
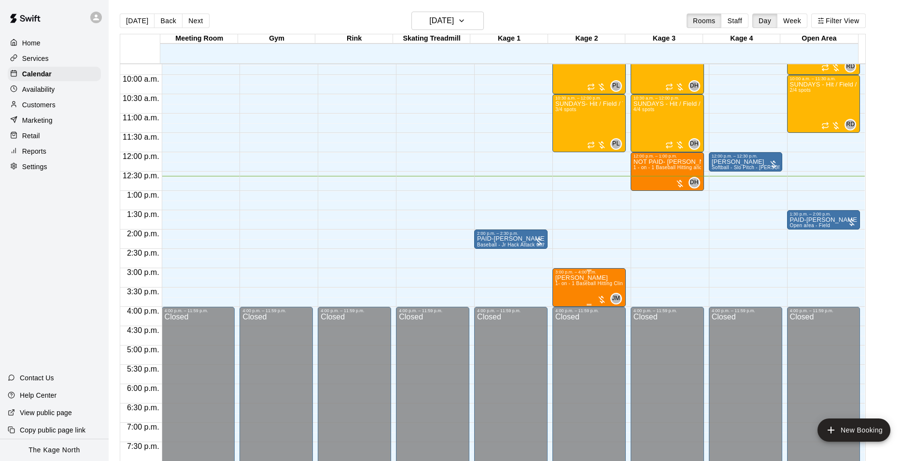
click at [576, 278] on p "Charles Middlemiss-Baird" at bounding box center [589, 278] width 68 height 0
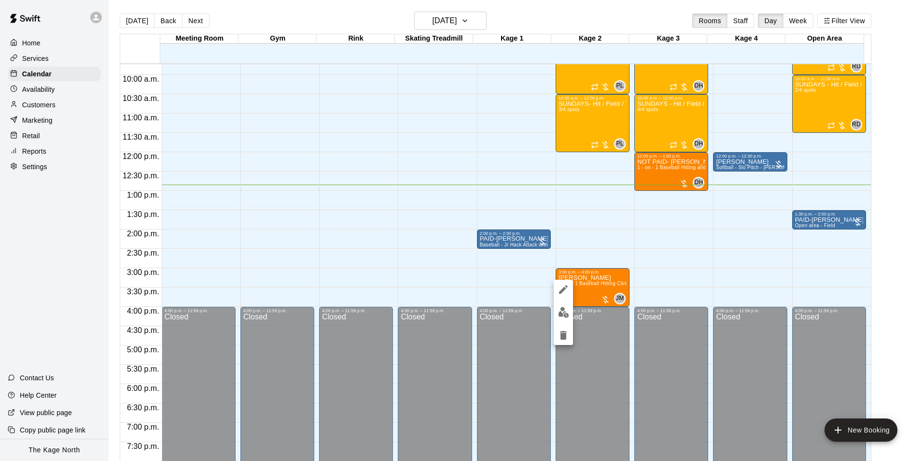
click at [719, 165] on div at bounding box center [461, 230] width 923 height 461
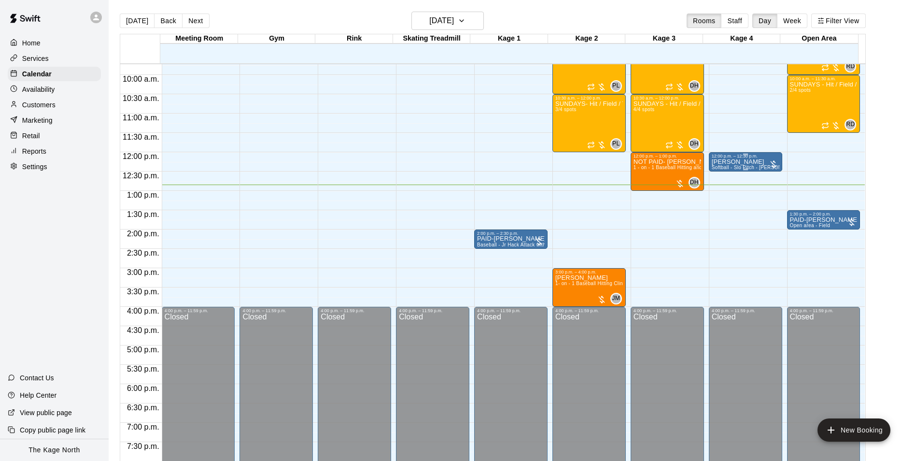
click at [721, 162] on p "Jesse Mackay" at bounding box center [746, 162] width 68 height 0
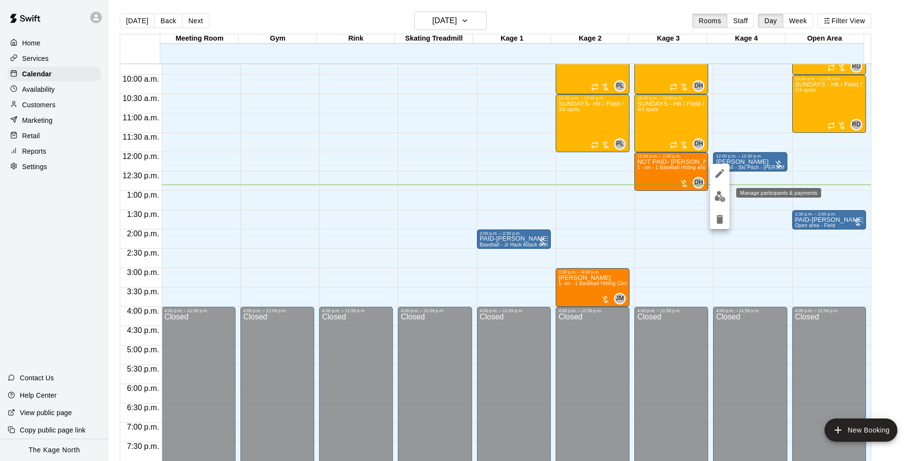
click at [719, 196] on img "edit" at bounding box center [720, 196] width 11 height 11
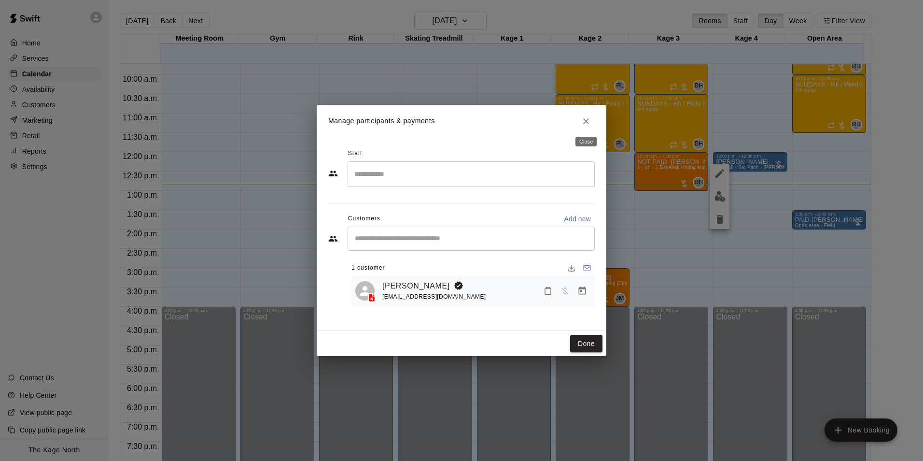
click at [584, 122] on icon "Close" at bounding box center [587, 121] width 10 height 10
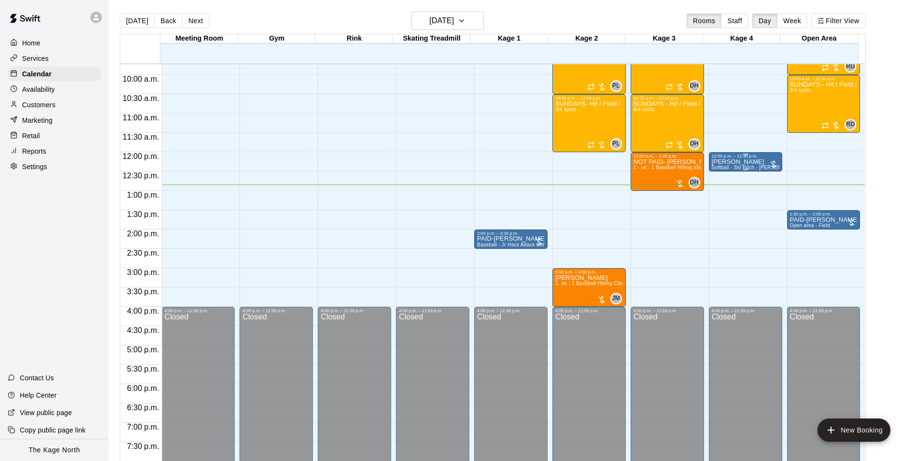
click at [716, 158] on div "12:00 p.m. – 12:30 p.m." at bounding box center [746, 156] width 68 height 5
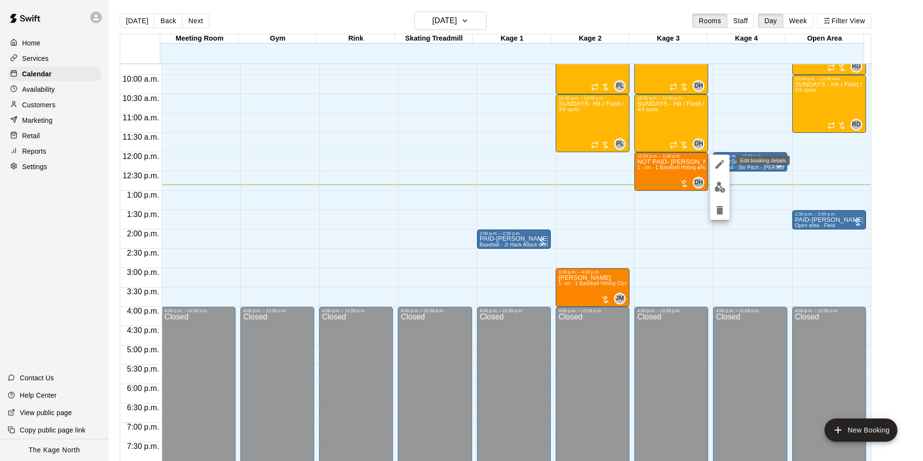
click at [719, 162] on icon "edit" at bounding box center [720, 164] width 12 height 12
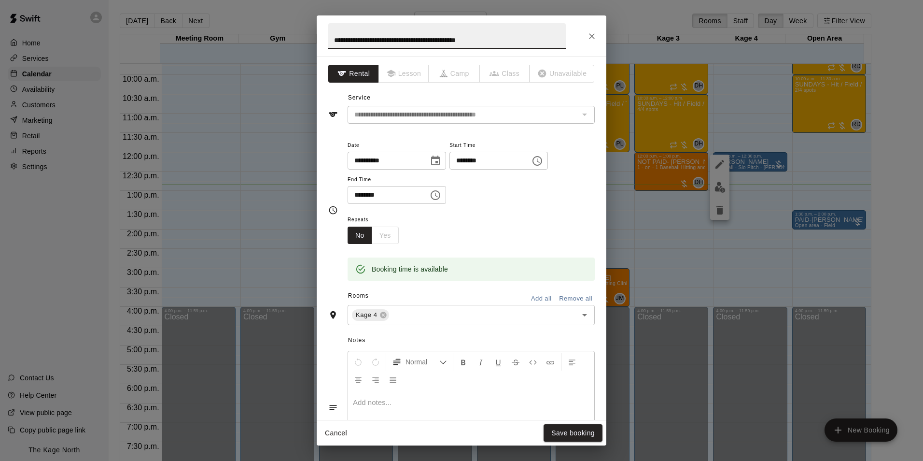
drag, startPoint x: 511, startPoint y: 43, endPoint x: 317, endPoint y: 31, distance: 194.5
click at [317, 31] on h2 "**********" at bounding box center [447, 35] width 261 height 41
type input "**********"
click at [576, 439] on button "Save booking" at bounding box center [573, 433] width 59 height 18
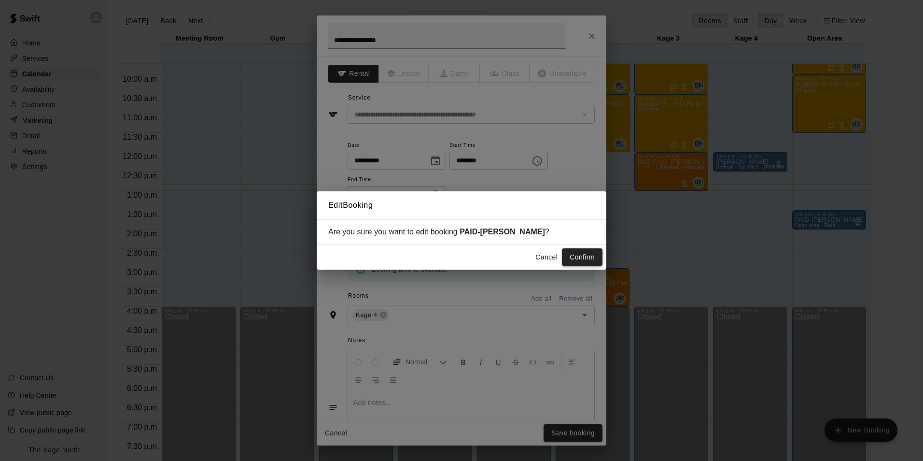
click at [581, 258] on button "Confirm" at bounding box center [582, 257] width 41 height 18
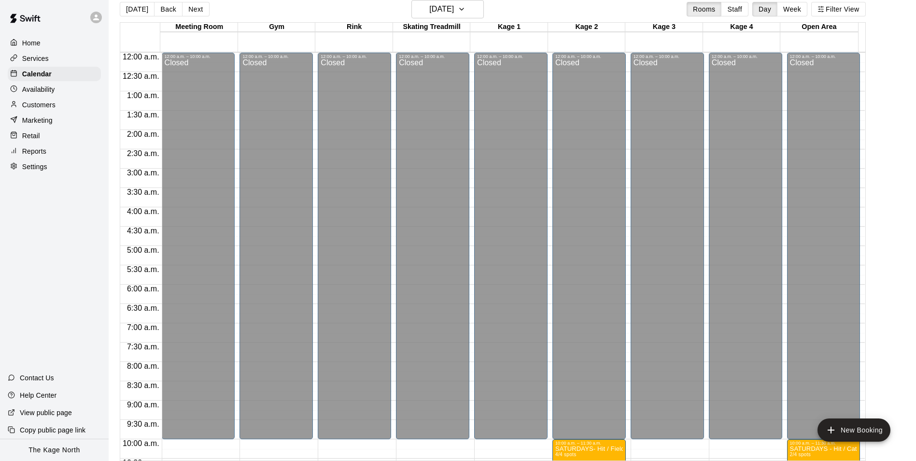
scroll to position [472, 0]
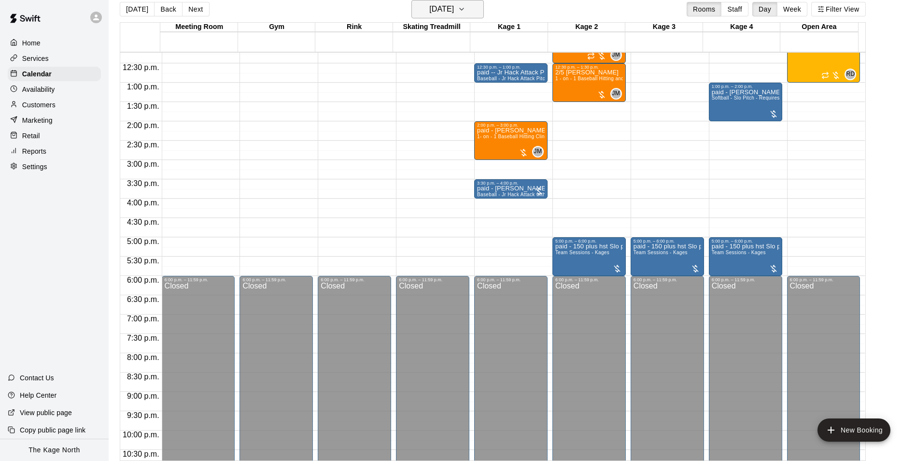
click at [448, 7] on h6 "[DATE]" at bounding box center [441, 9] width 25 height 14
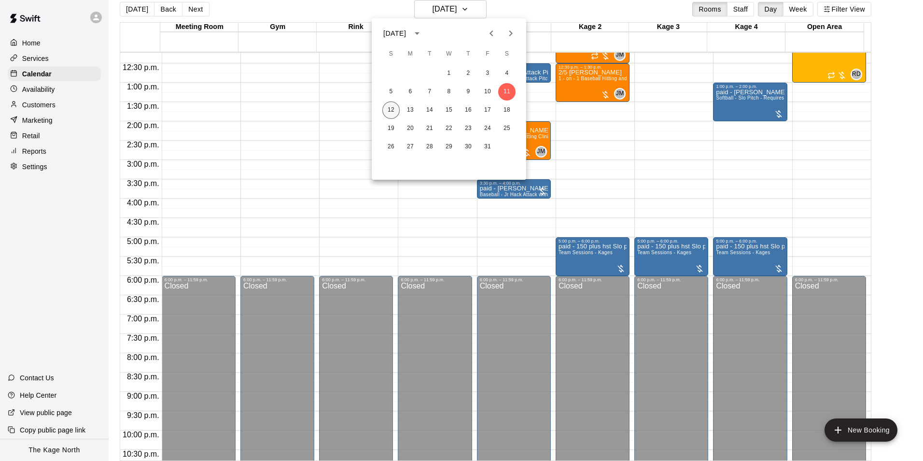
click at [384, 111] on button "12" at bounding box center [391, 109] width 17 height 17
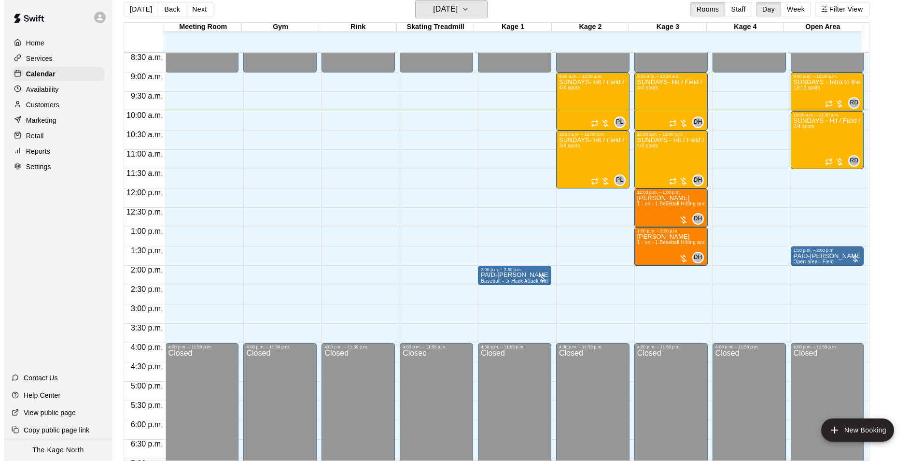
scroll to position [327, 0]
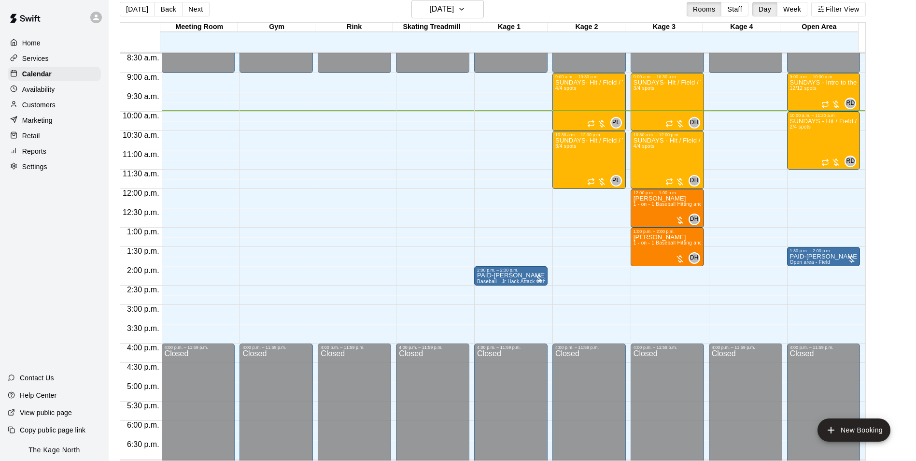
click at [95, 16] on icon at bounding box center [96, 17] width 6 height 6
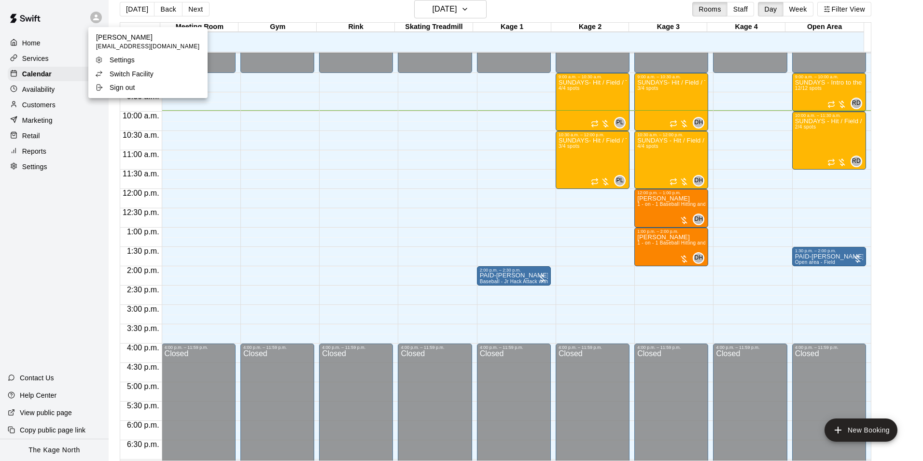
click at [115, 76] on p "Switch Facility" at bounding box center [132, 74] width 44 height 10
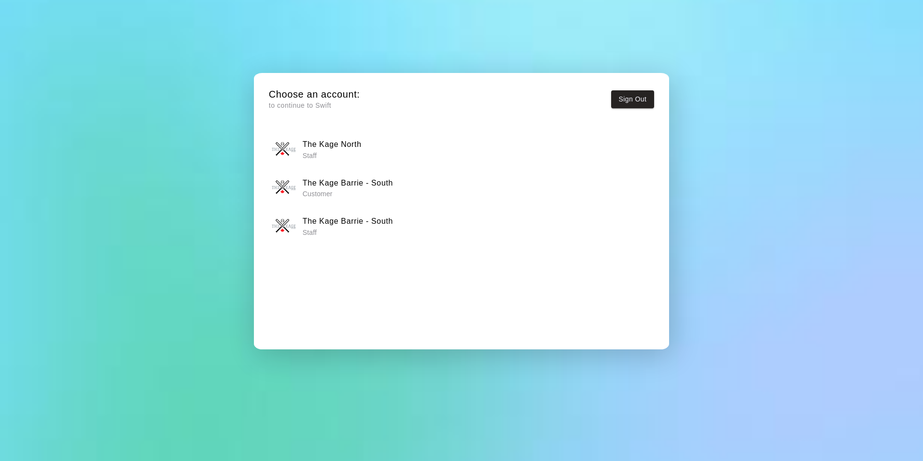
click at [324, 227] on p "Staff" at bounding box center [348, 232] width 90 height 10
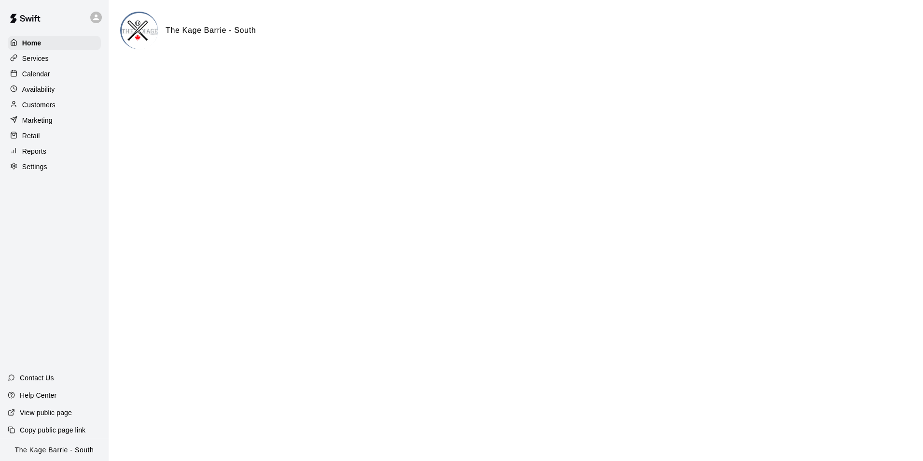
click at [47, 78] on p "Calendar" at bounding box center [36, 74] width 28 height 10
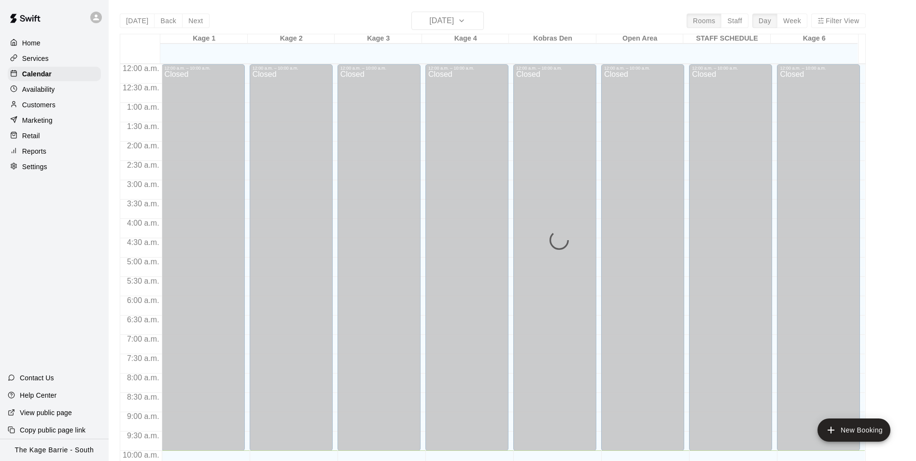
scroll to position [386, 0]
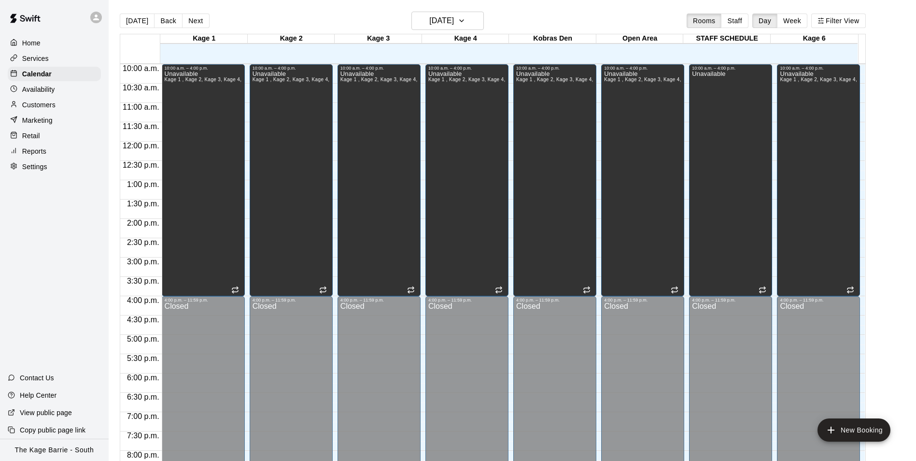
click at [65, 104] on div "Customers" at bounding box center [54, 105] width 93 height 14
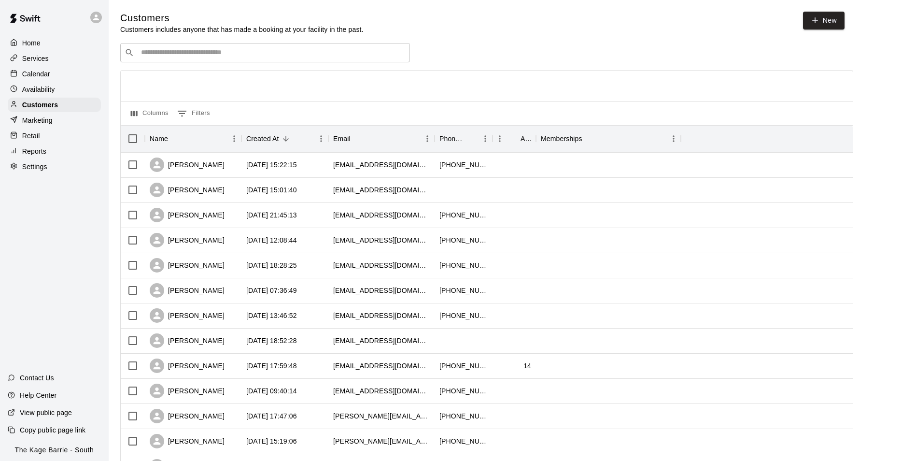
click at [278, 56] on input "Search customers by name or email" at bounding box center [272, 53] width 268 height 10
paste input "**********"
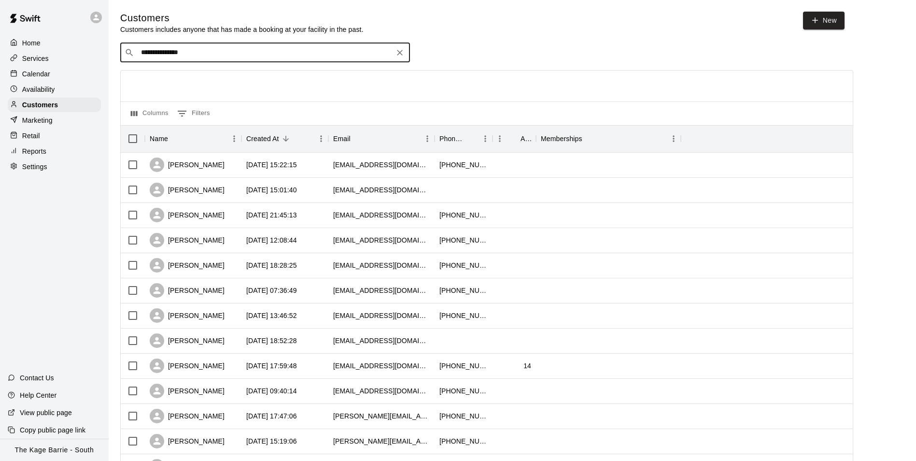
drag, startPoint x: 157, startPoint y: 53, endPoint x: 135, endPoint y: 51, distance: 22.7
click at [135, 51] on div "**********" at bounding box center [265, 52] width 290 height 19
click at [192, 50] on input "**********" at bounding box center [264, 53] width 253 height 10
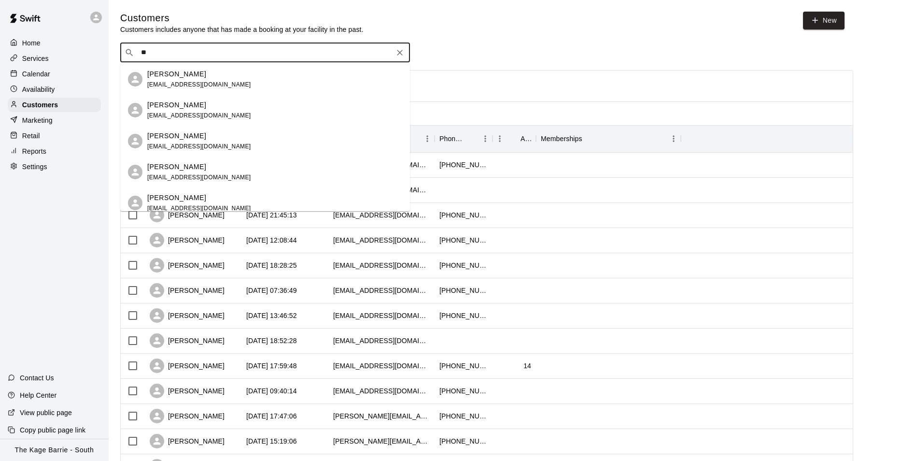
type input "*"
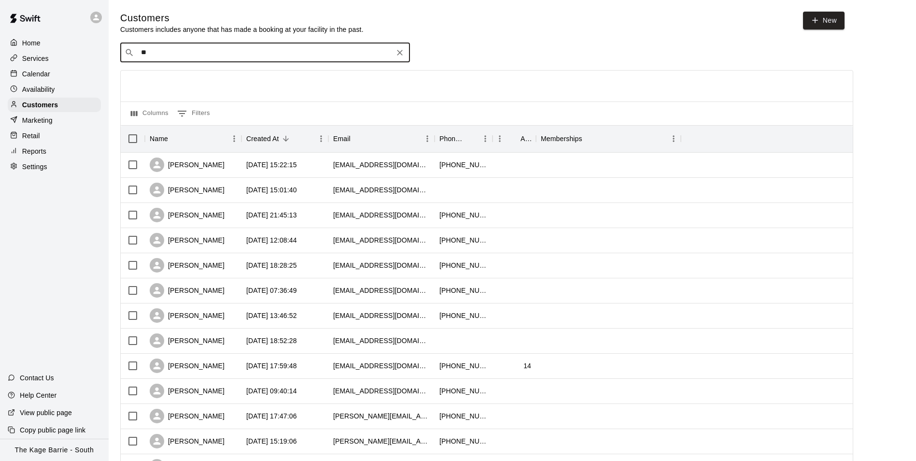
type input "*"
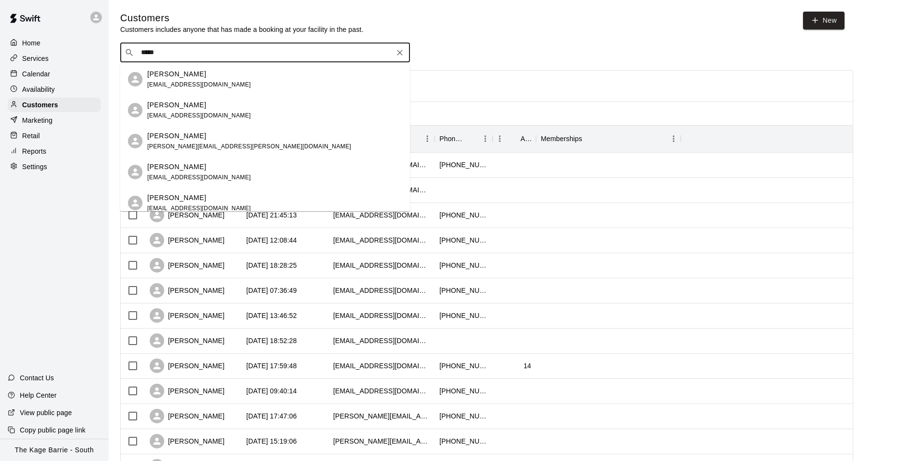
click at [214, 56] on input "*****" at bounding box center [264, 53] width 253 height 10
type input "*"
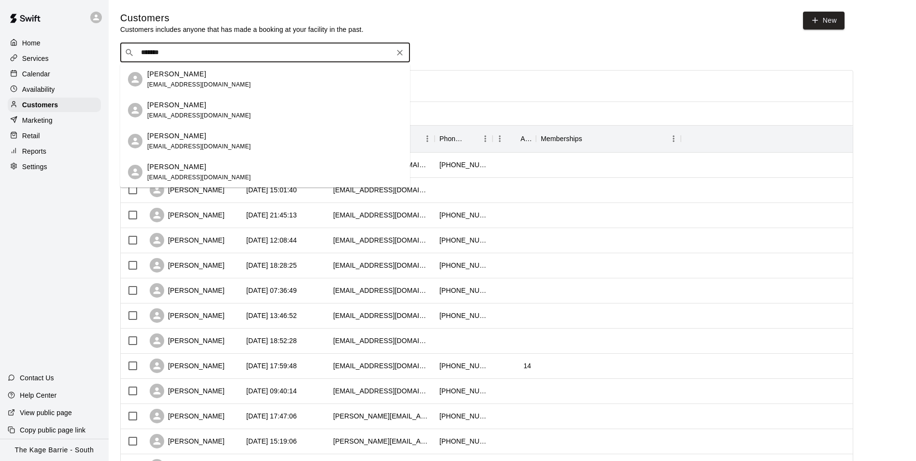
click at [173, 51] on input "*******" at bounding box center [264, 53] width 253 height 10
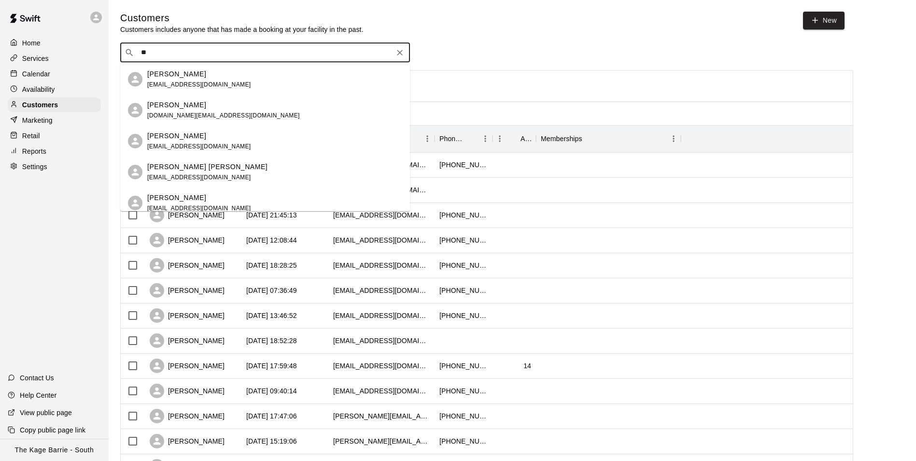
type input "*"
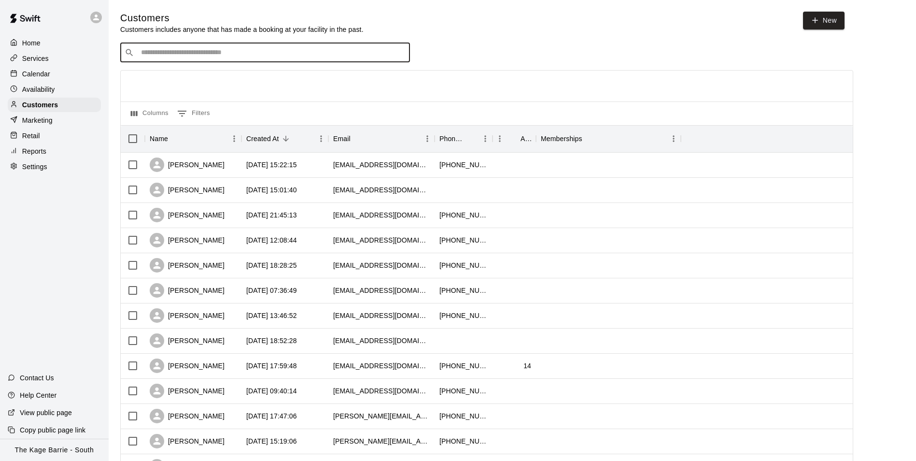
paste input "**********"
type input "*"
paste input "**********"
type input "**********"
click at [220, 84] on div "[PERSON_NAME] [EMAIL_ADDRESS][DOMAIN_NAME]" at bounding box center [274, 79] width 255 height 21
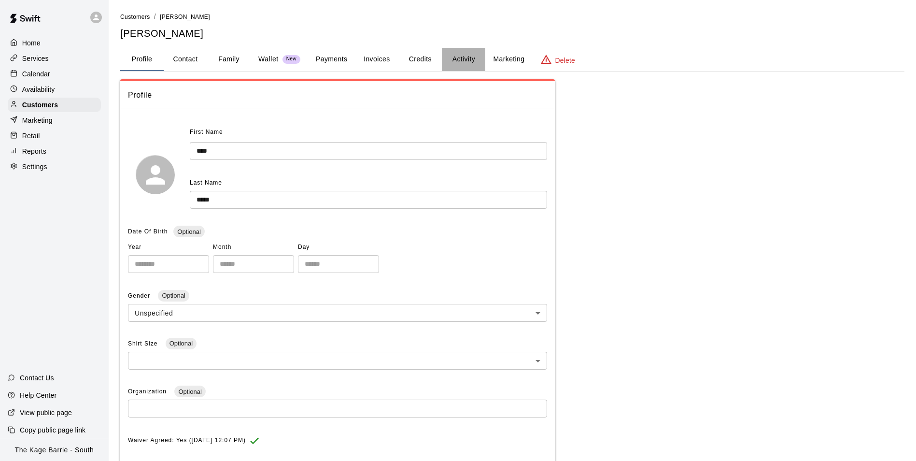
click at [469, 58] on button "Activity" at bounding box center [463, 59] width 43 height 23
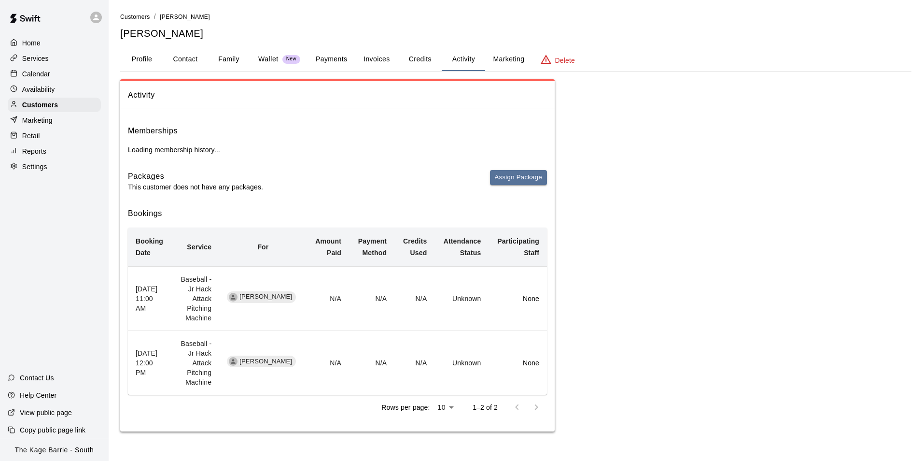
click at [62, 72] on div "Calendar" at bounding box center [54, 74] width 93 height 14
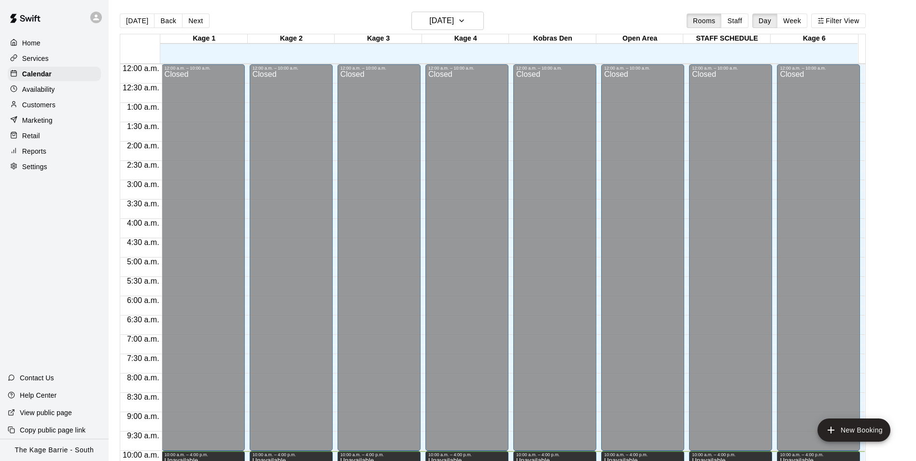
scroll to position [387, 0]
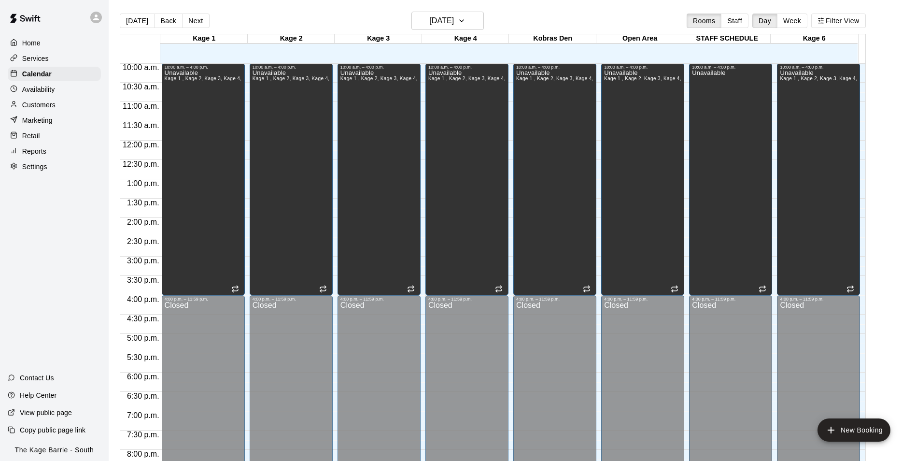
click at [98, 19] on icon at bounding box center [96, 17] width 6 height 6
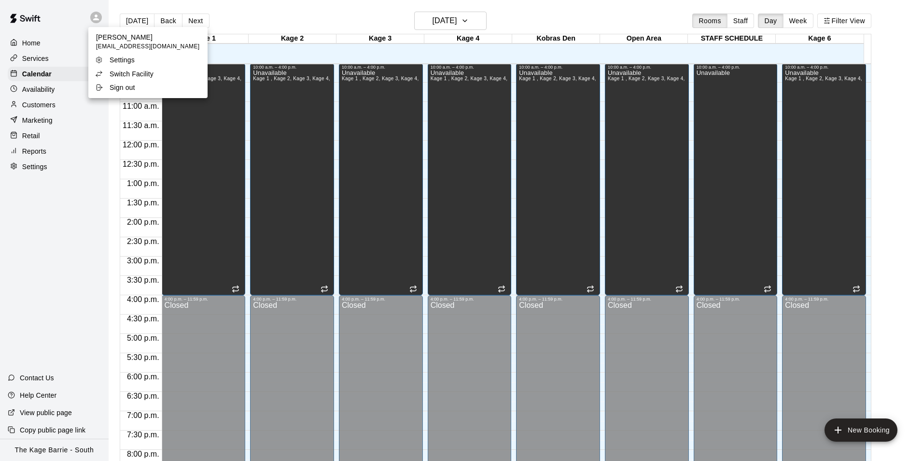
click at [243, 12] on div at bounding box center [461, 230] width 923 height 461
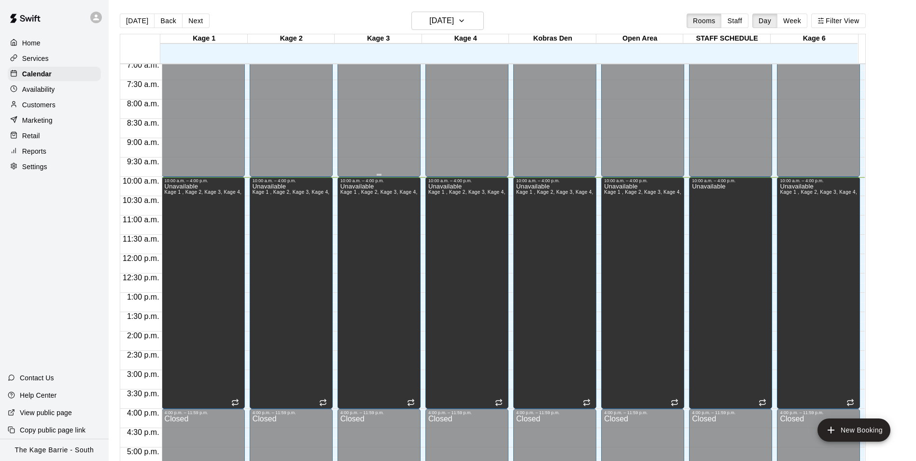
scroll to position [291, 0]
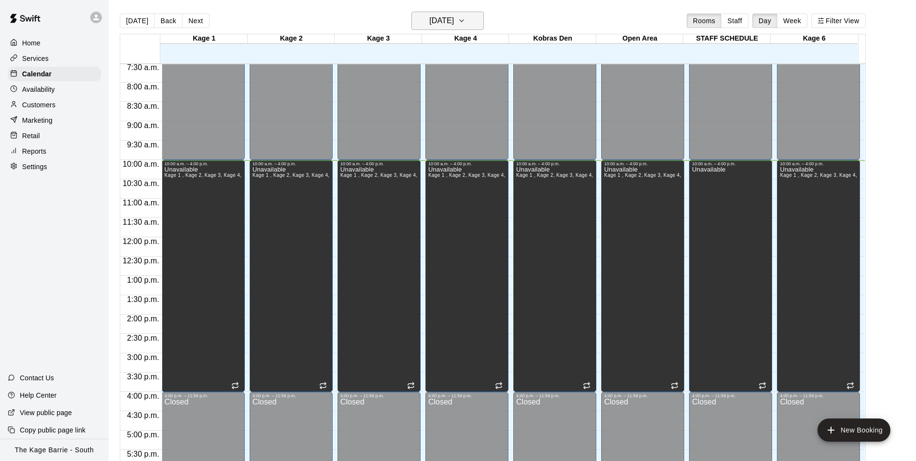
click at [443, 20] on h6 "[DATE]" at bounding box center [441, 21] width 25 height 14
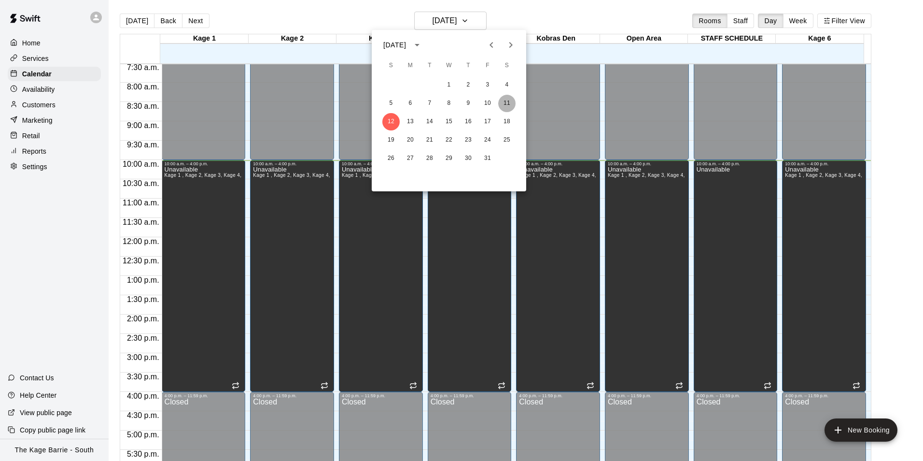
click at [500, 101] on button "11" at bounding box center [506, 103] width 17 height 17
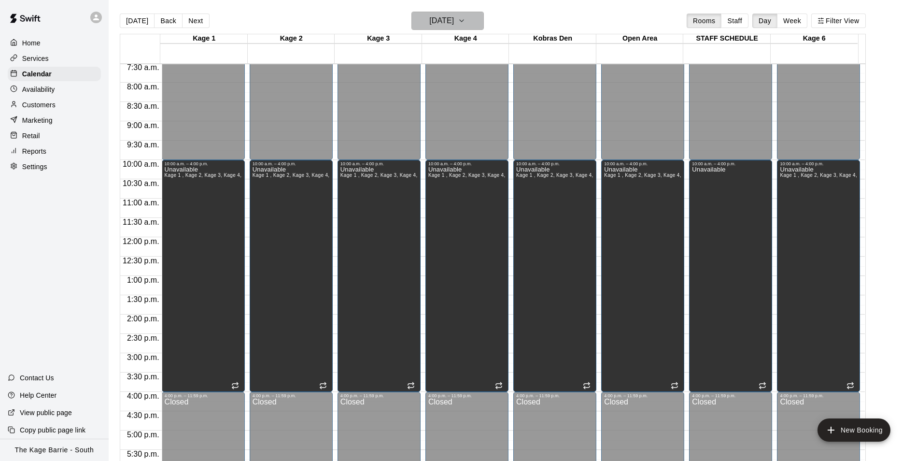
click at [440, 13] on button "[DATE]" at bounding box center [447, 21] width 72 height 18
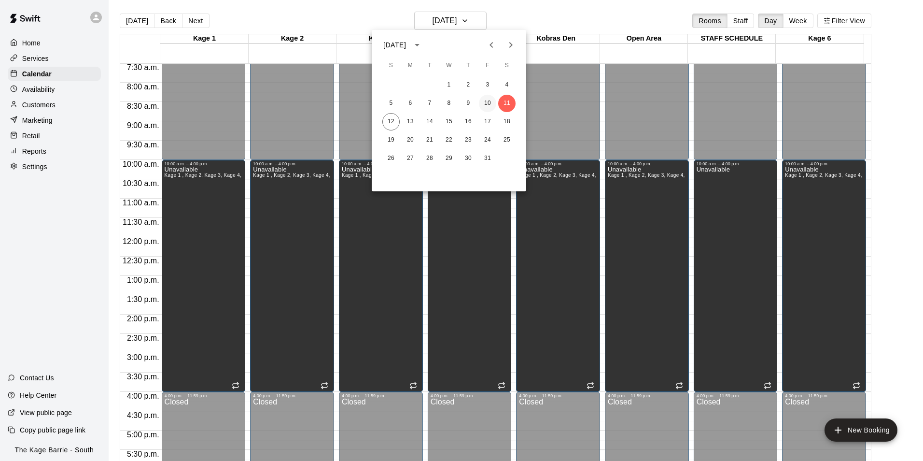
click at [486, 98] on button "10" at bounding box center [487, 103] width 17 height 17
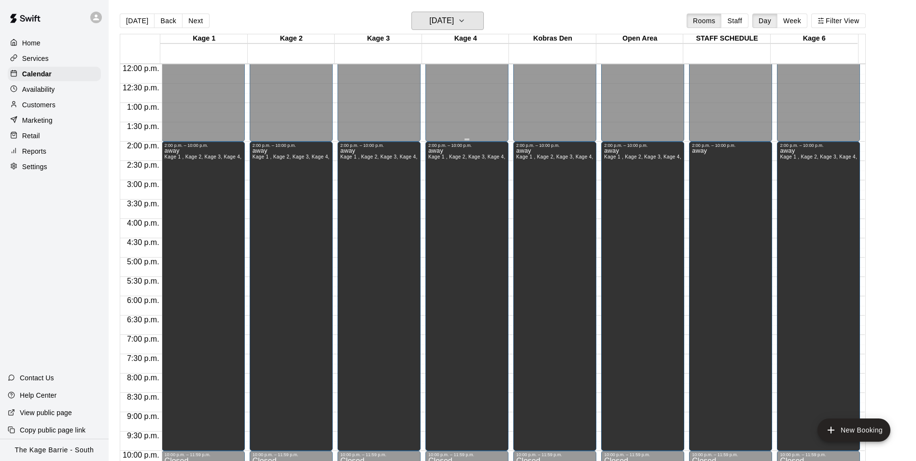
scroll to position [484, 0]
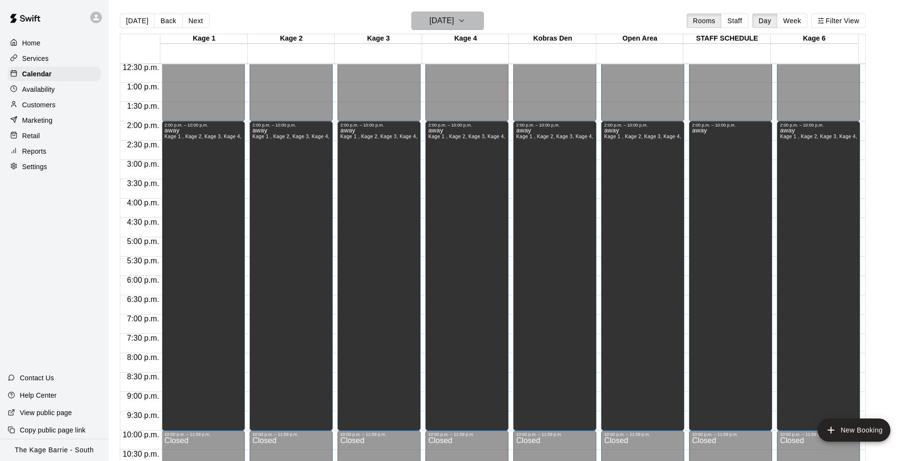
click at [450, 19] on h6 "[DATE]" at bounding box center [441, 21] width 25 height 14
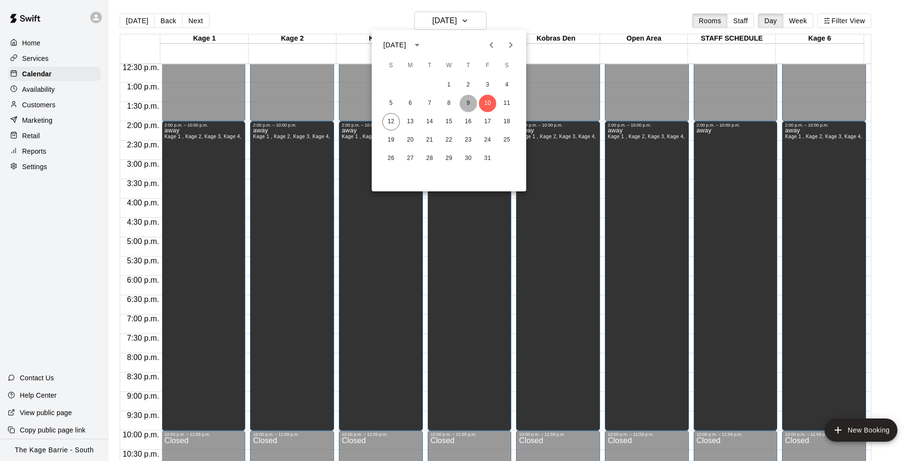
click at [466, 104] on button "9" at bounding box center [468, 103] width 17 height 17
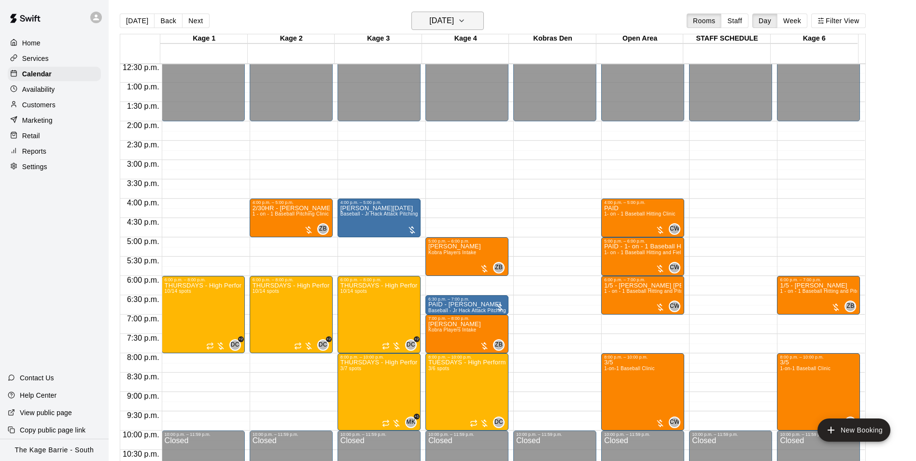
click at [453, 19] on h6 "[DATE]" at bounding box center [441, 21] width 25 height 14
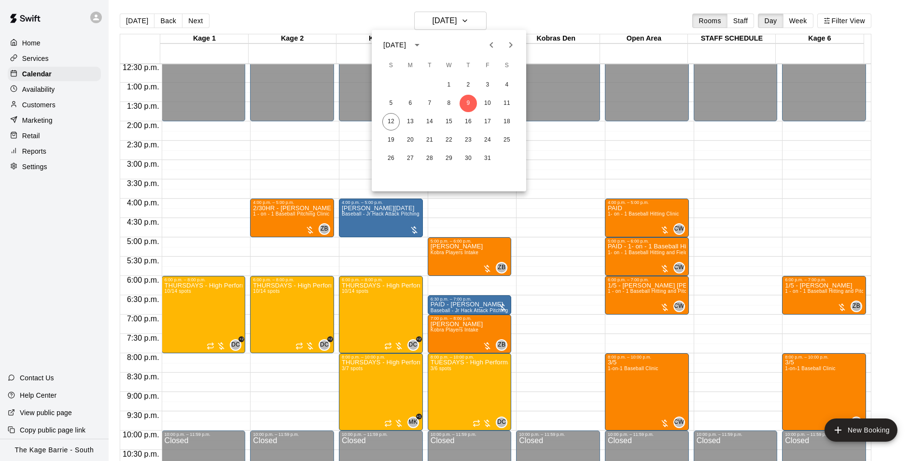
click at [675, 227] on div at bounding box center [461, 230] width 923 height 461
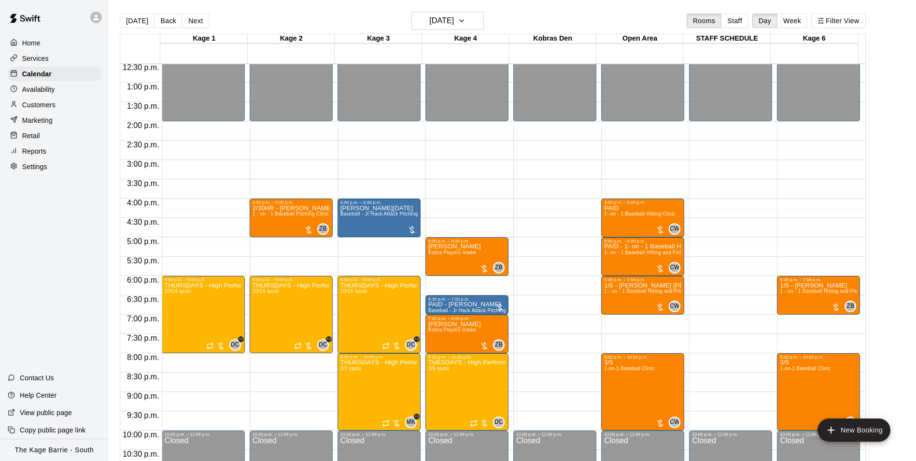
click at [40, 44] on p "Home" at bounding box center [31, 43] width 18 height 10
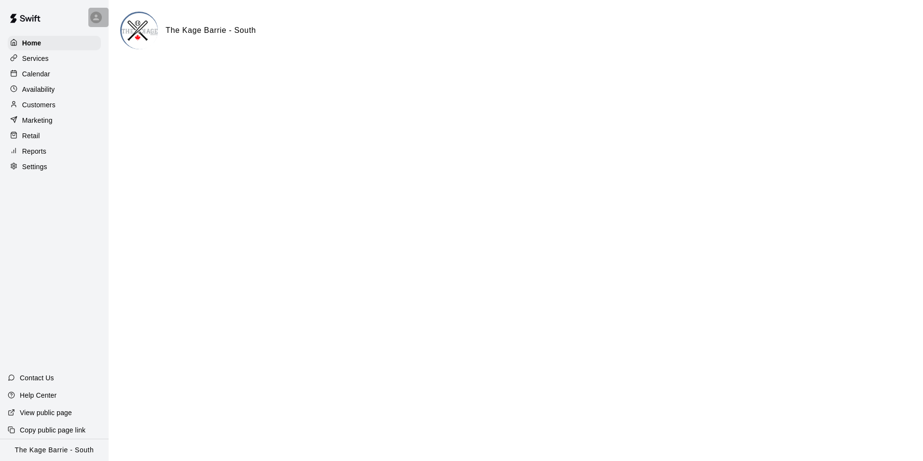
click at [95, 15] on icon at bounding box center [96, 17] width 9 height 9
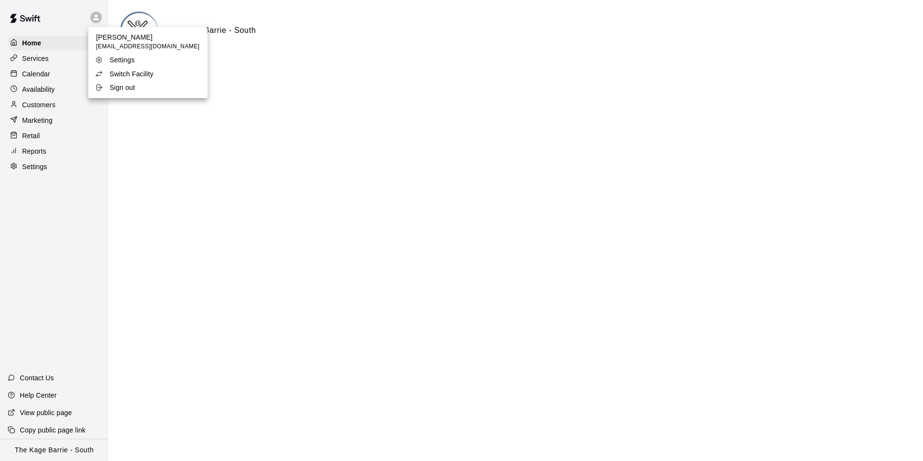
click at [132, 75] on p "Switch Facility" at bounding box center [132, 74] width 44 height 10
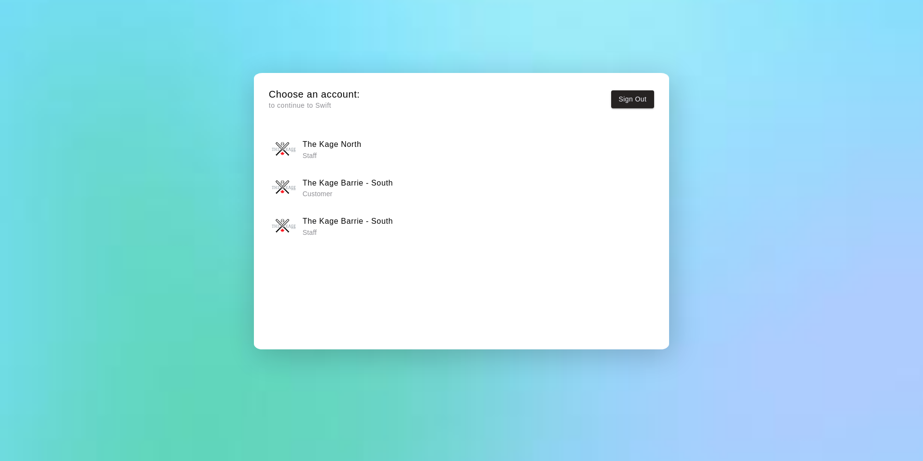
click at [332, 146] on h6 "The Kage North" at bounding box center [332, 144] width 59 height 13
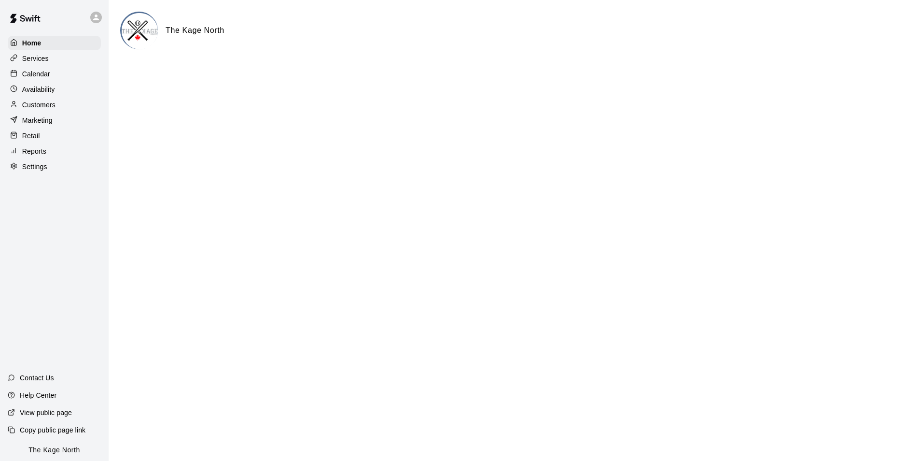
click at [48, 75] on p "Calendar" at bounding box center [36, 74] width 28 height 10
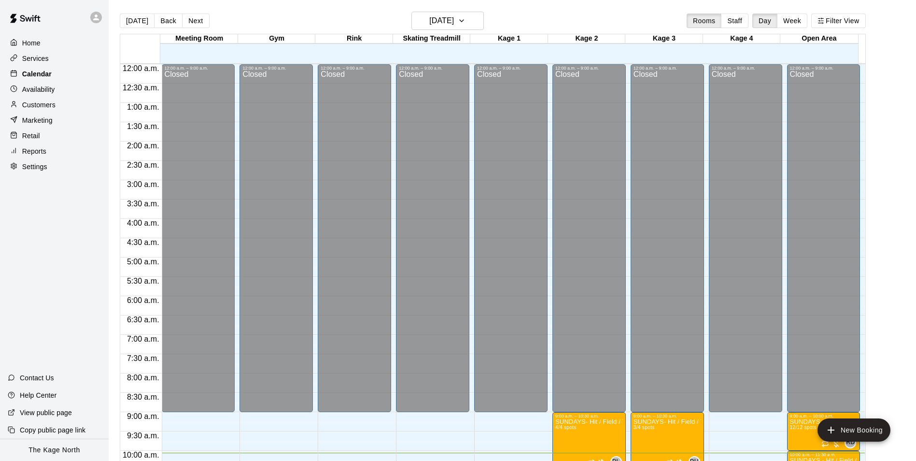
scroll to position [388, 0]
